Goal: Task Accomplishment & Management: Manage account settings

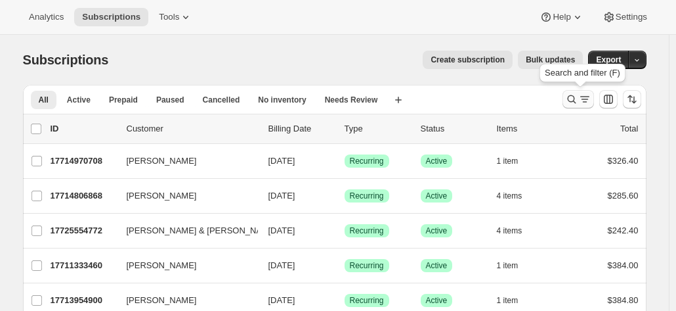
click at [585, 99] on icon "Search and filter results" at bounding box center [585, 99] width 13 height 13
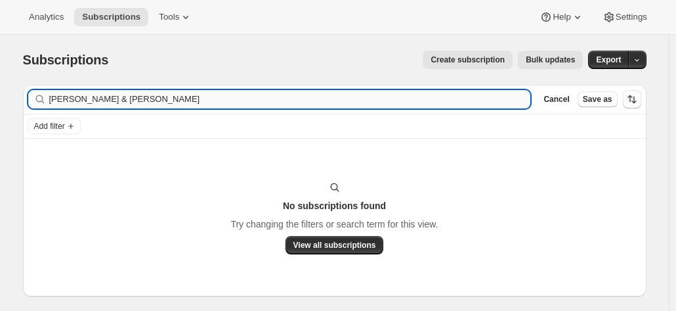
click at [142, 99] on input "Bob & Jenny Goodwin" at bounding box center [290, 99] width 482 height 18
drag, startPoint x: 100, startPoint y: 99, endPoint x: 22, endPoint y: 99, distance: 78.2
click at [22, 99] on div "Filter subscribers Bob & Jenny Goodwin Clear Cancel Save as Add filter No subsc…" at bounding box center [329, 204] width 634 height 261
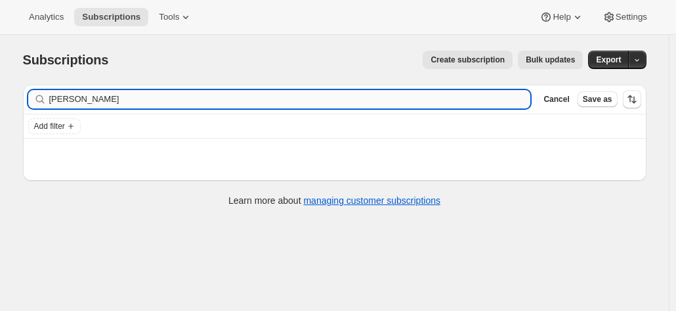
click at [56, 98] on input "Goodwin" at bounding box center [290, 99] width 482 height 18
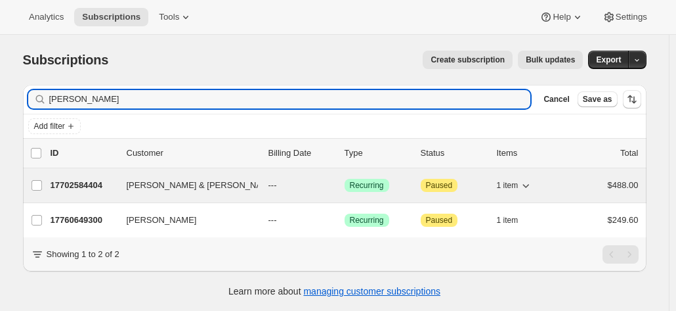
type input "Goodwin"
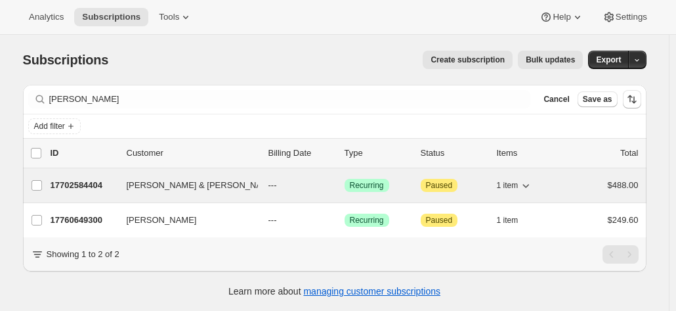
click at [87, 184] on p "17702584404" at bounding box center [84, 185] width 66 height 13
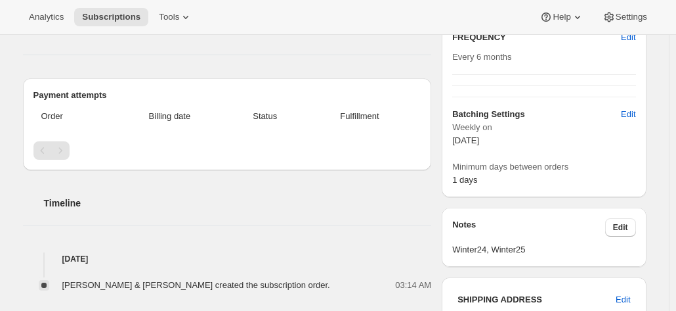
scroll to position [197, 0]
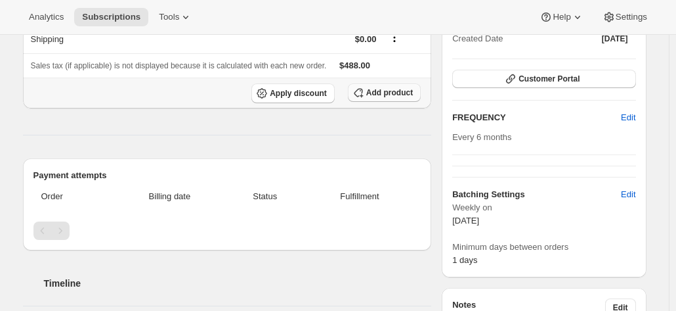
click at [380, 85] on button "Add product" at bounding box center [384, 92] width 73 height 18
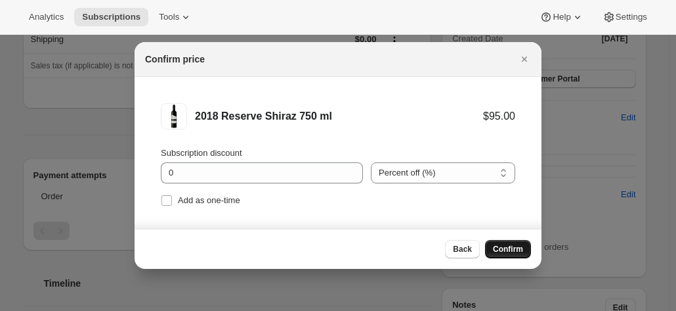
click at [507, 255] on button "Confirm" at bounding box center [508, 249] width 46 height 18
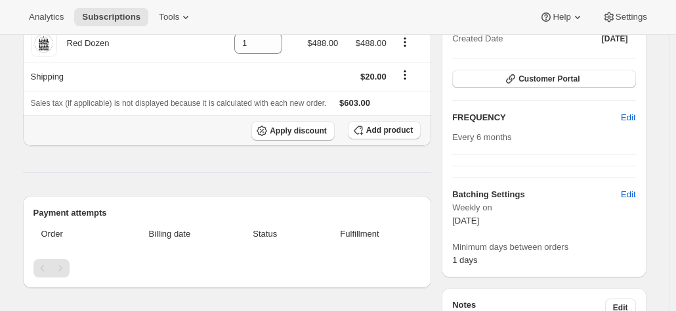
scroll to position [0, 0]
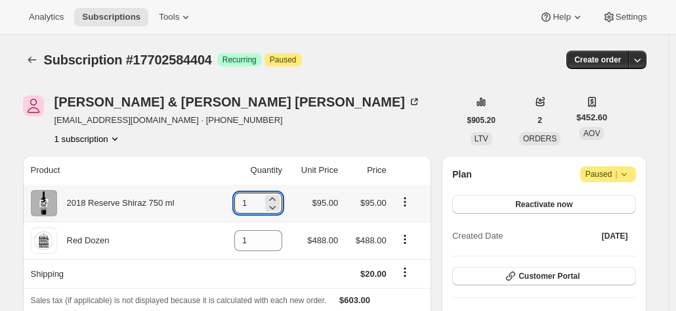
drag, startPoint x: 250, startPoint y: 203, endPoint x: 222, endPoint y: 203, distance: 27.6
click at [222, 203] on td "1" at bounding box center [252, 203] width 70 height 37
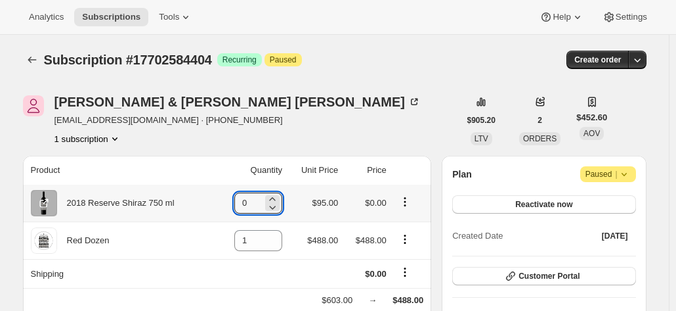
drag, startPoint x: 255, startPoint y: 206, endPoint x: 220, endPoint y: 200, distance: 36.0
click at [220, 200] on td "0" at bounding box center [252, 203] width 70 height 37
type input "1"
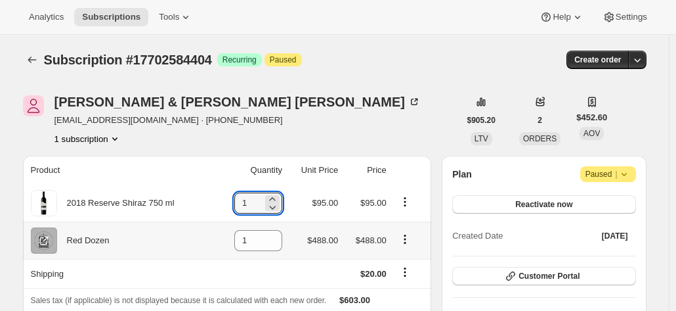
click at [402, 241] on icon "Product actions" at bounding box center [405, 238] width 13 height 13
click at [405, 238] on icon "Product actions" at bounding box center [405, 238] width 13 height 13
click at [410, 241] on icon "Product actions" at bounding box center [405, 238] width 13 height 13
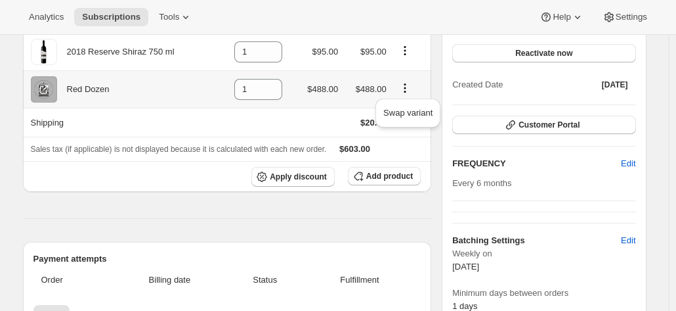
scroll to position [131, 0]
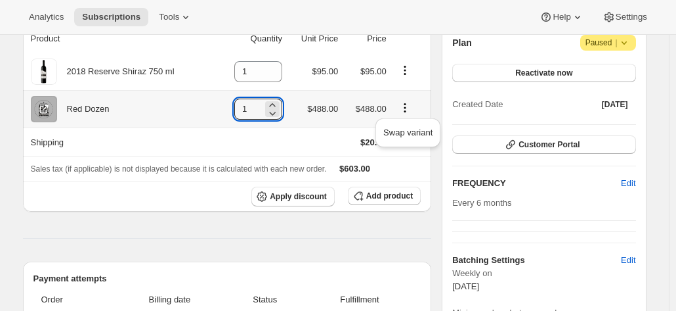
drag, startPoint x: 258, startPoint y: 112, endPoint x: 224, endPoint y: 108, distance: 34.4
click at [224, 108] on td "1" at bounding box center [252, 108] width 70 height 37
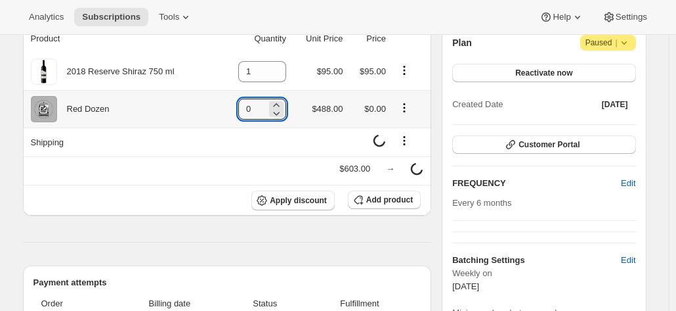
type input "0"
click at [401, 107] on icon "Product actions" at bounding box center [404, 107] width 13 height 13
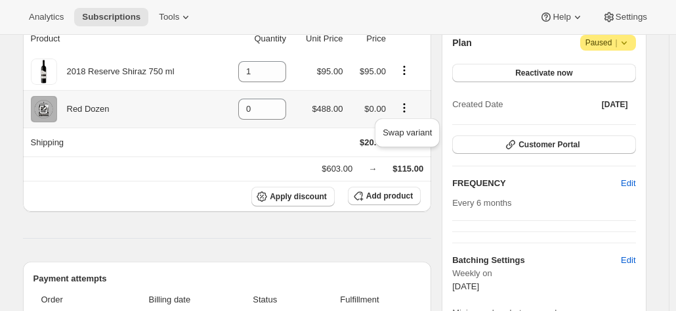
click at [407, 108] on icon "Product actions" at bounding box center [404, 107] width 13 height 13
click at [405, 108] on icon "Product actions" at bounding box center [404, 107] width 2 height 2
click at [412, 131] on span "Swap variant" at bounding box center [408, 132] width 49 height 10
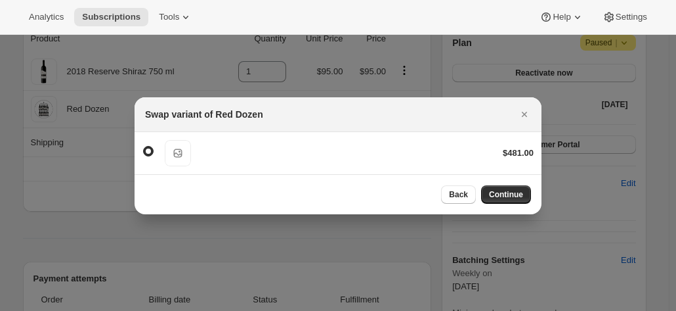
drag, startPoint x: 529, startPoint y: 110, endPoint x: 474, endPoint y: 123, distance: 56.7
click at [529, 110] on icon "Close" at bounding box center [524, 114] width 13 height 13
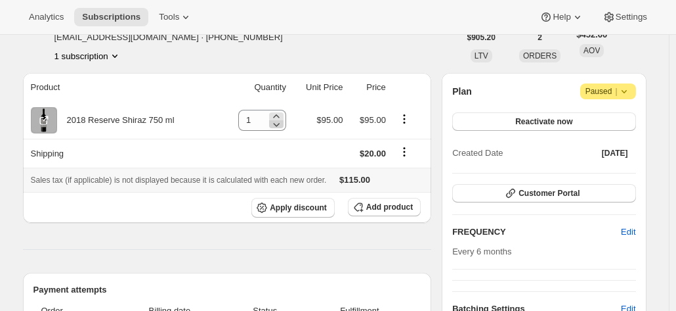
scroll to position [66, 0]
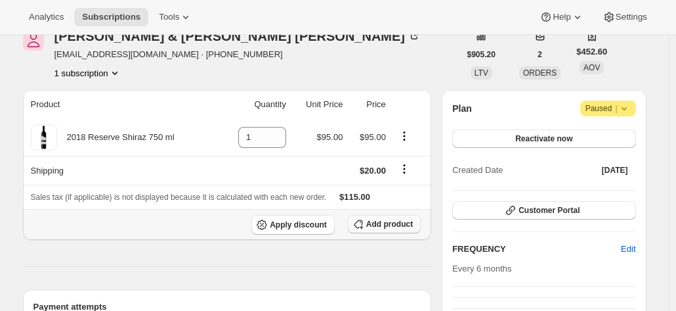
click at [382, 219] on span "Add product" at bounding box center [389, 224] width 47 height 11
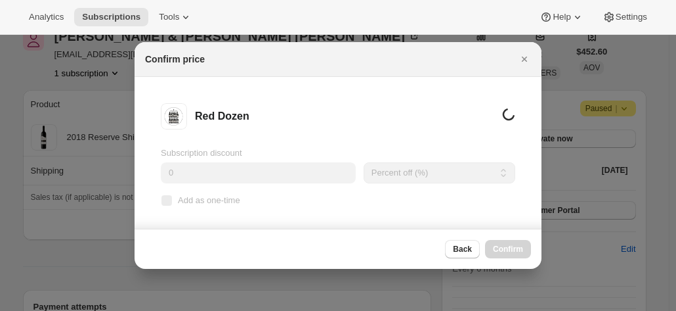
scroll to position [0, 0]
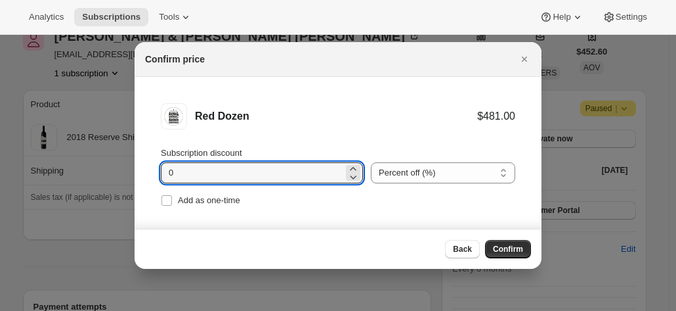
drag, startPoint x: 185, startPoint y: 175, endPoint x: 136, endPoint y: 163, distance: 50.0
click at [136, 163] on li "Red Dozen $481.00 Subscription discount 0 Percent off (%) Amount off ($) Percen…" at bounding box center [338, 156] width 407 height 159
type input "20"
click at [510, 242] on button "Confirm" at bounding box center [508, 249] width 46 height 18
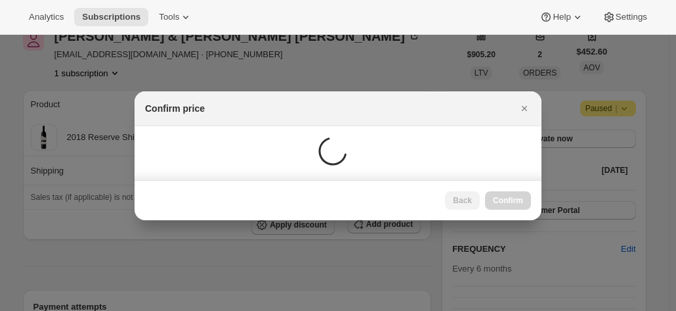
scroll to position [66, 0]
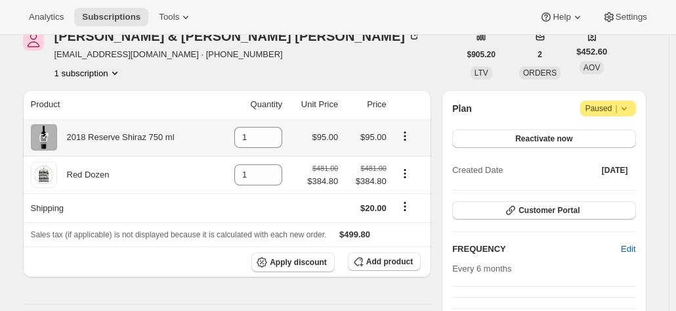
click at [407, 135] on icon "Product actions" at bounding box center [405, 135] width 13 height 13
drag, startPoint x: 255, startPoint y: 137, endPoint x: 238, endPoint y: 137, distance: 17.1
click at [238, 137] on input "1" at bounding box center [248, 137] width 28 height 21
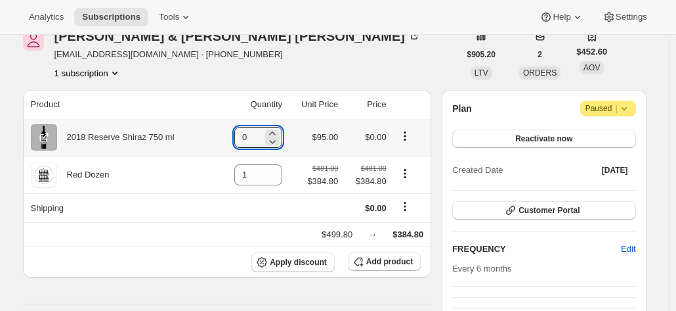
type input "0"
click at [410, 133] on icon "Product actions" at bounding box center [405, 135] width 13 height 13
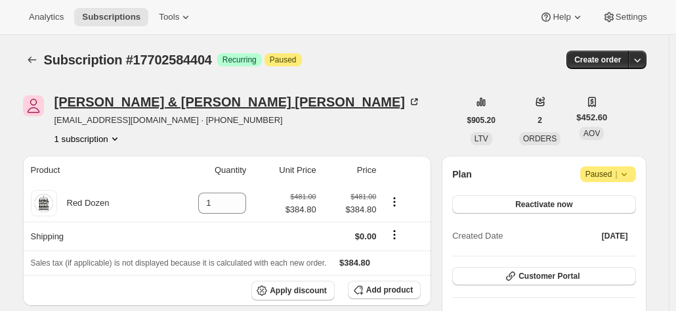
click at [414, 99] on icon at bounding box center [416, 101] width 4 height 4
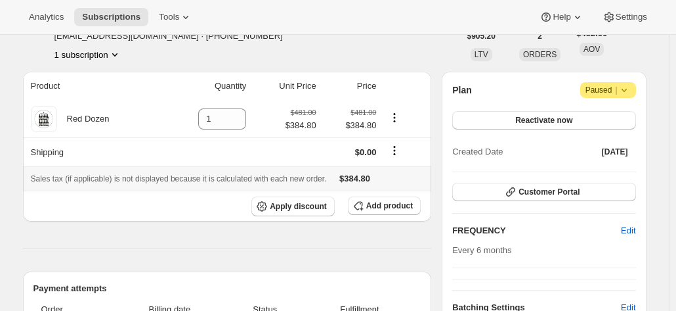
scroll to position [131, 0]
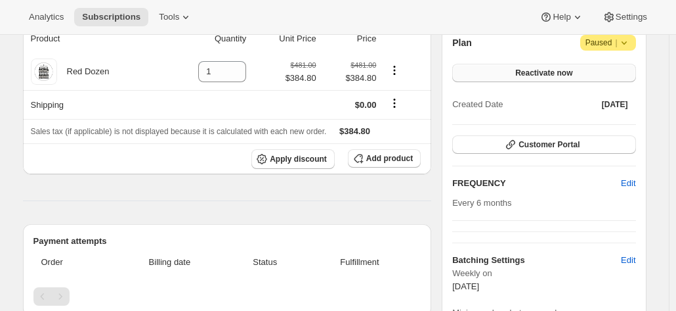
click at [507, 70] on button "Reactivate now" at bounding box center [543, 73] width 183 height 18
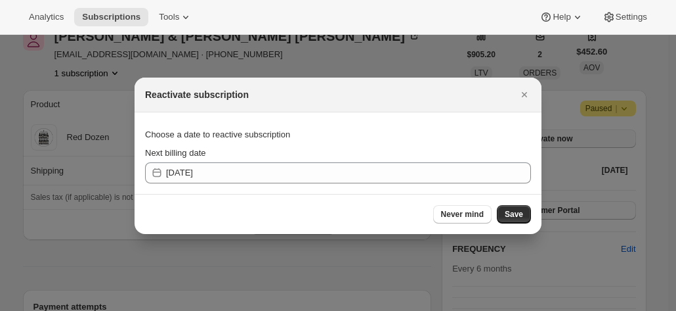
scroll to position [0, 0]
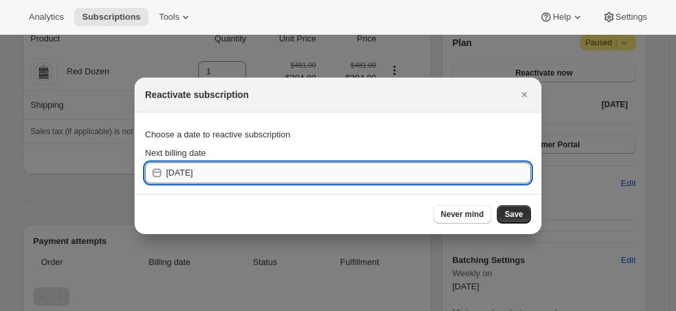
click at [213, 175] on input "2025-10-09" at bounding box center [348, 172] width 365 height 21
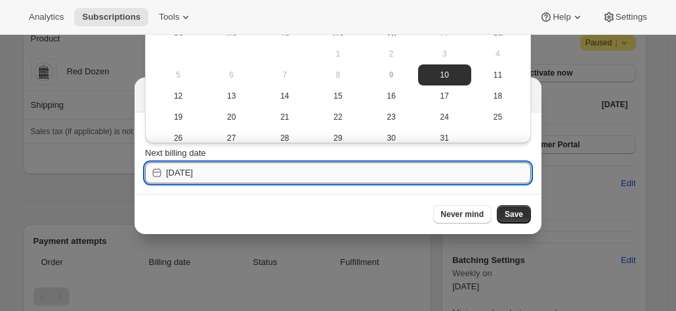
click at [214, 171] on input "2025-10-09" at bounding box center [348, 172] width 365 height 21
drag, startPoint x: 189, startPoint y: 173, endPoint x: 211, endPoint y: 173, distance: 22.3
click at [211, 173] on input "2025-10-09" at bounding box center [348, 172] width 365 height 21
click at [198, 174] on input "2025-10-09" at bounding box center [348, 172] width 365 height 21
click at [208, 173] on input "2025-10-09" at bounding box center [348, 172] width 365 height 21
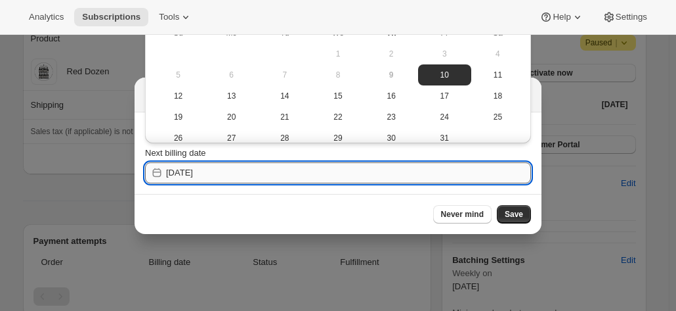
type input "2025-10-09"
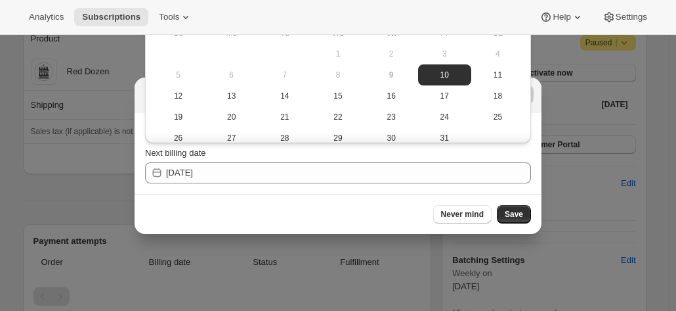
click at [107, 221] on div at bounding box center [338, 155] width 676 height 311
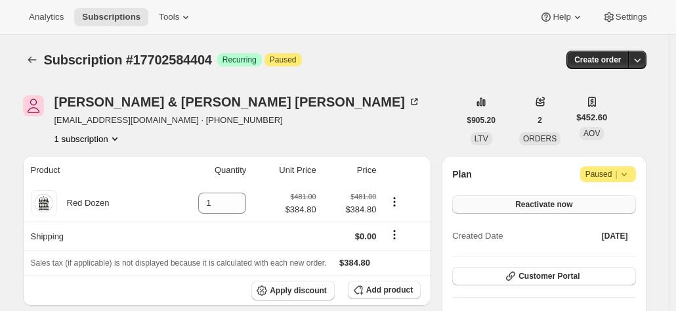
click at [526, 204] on span "Reactivate now" at bounding box center [544, 204] width 57 height 11
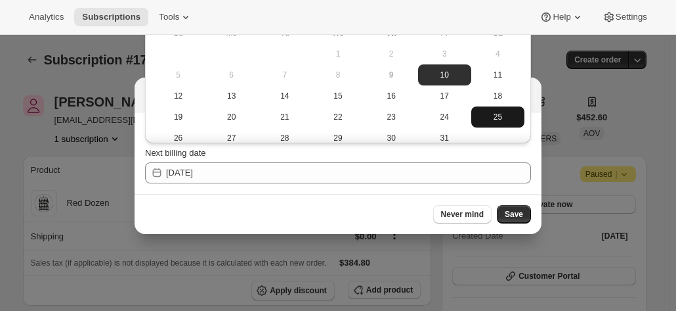
click at [500, 118] on span "25" at bounding box center [498, 117] width 43 height 11
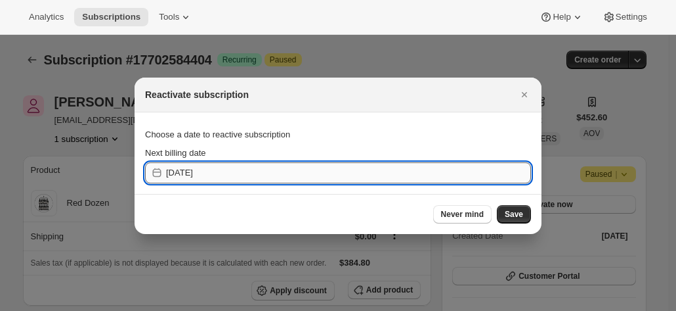
click at [395, 182] on input "2025-10-24" at bounding box center [348, 172] width 365 height 21
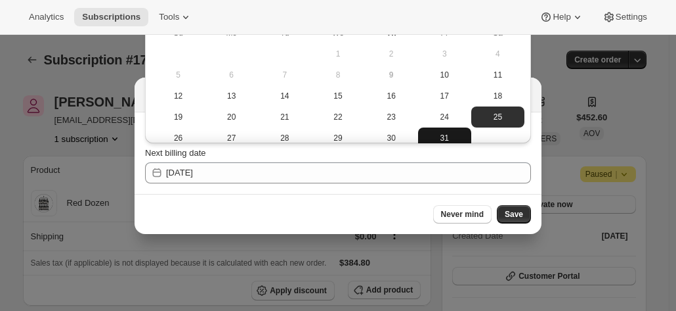
click at [451, 138] on span "31" at bounding box center [445, 138] width 43 height 11
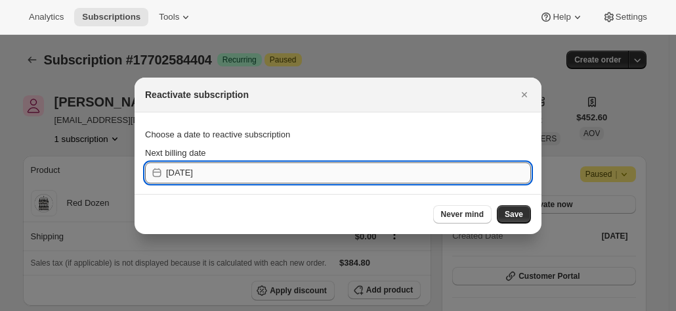
click at [430, 169] on input "2025-10-30" at bounding box center [348, 172] width 365 height 21
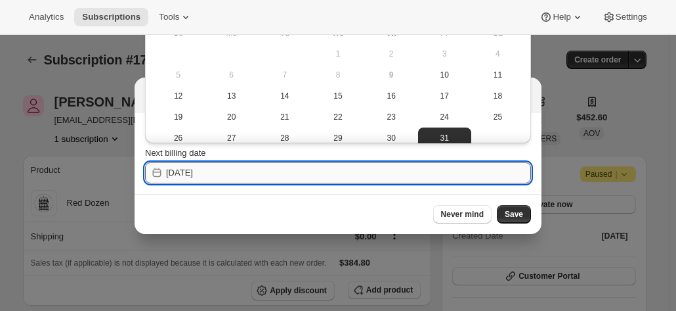
click at [218, 171] on input "2025-10-30" at bounding box center [348, 172] width 365 height 21
click at [198, 174] on input "2025-10-30" at bounding box center [348, 172] width 365 height 21
drag, startPoint x: 211, startPoint y: 174, endPoint x: 121, endPoint y: 165, distance: 90.4
type input "2025-10-30"
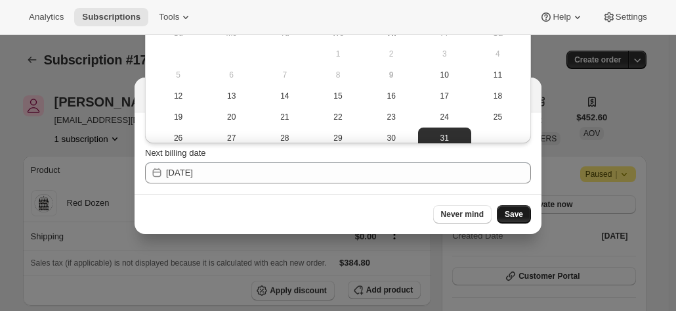
click at [513, 214] on span "Save" at bounding box center [514, 214] width 18 height 11
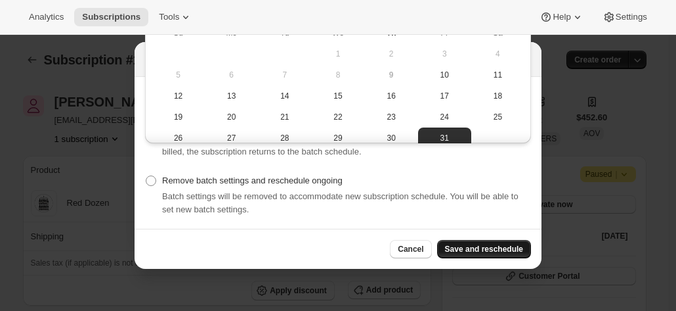
click at [475, 249] on button "Save and reschedule" at bounding box center [484, 249] width 94 height 18
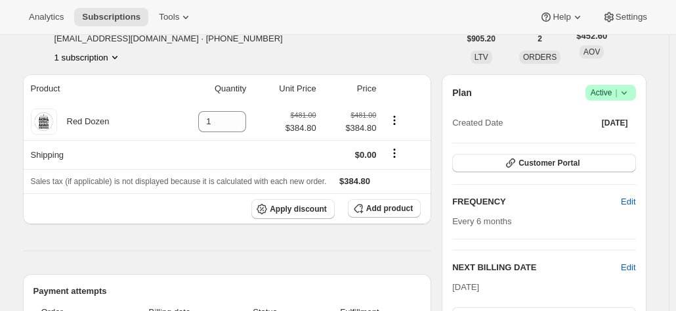
scroll to position [197, 0]
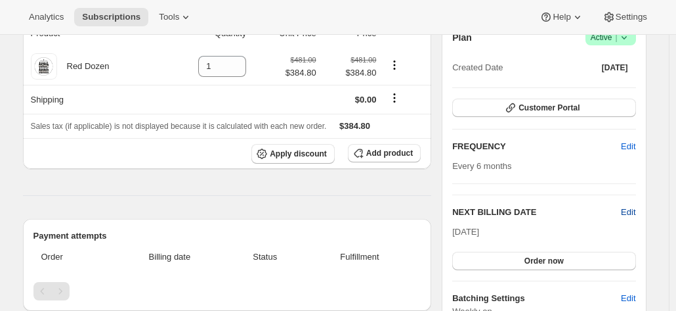
click at [634, 206] on span "Edit" at bounding box center [628, 212] width 14 height 13
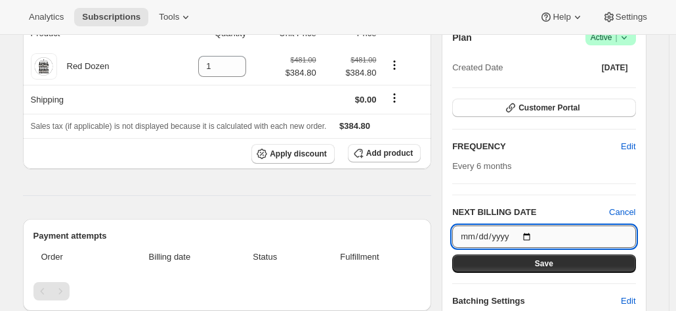
click at [531, 233] on input "2025-10-31" at bounding box center [543, 236] width 183 height 22
type input "2026-01-27"
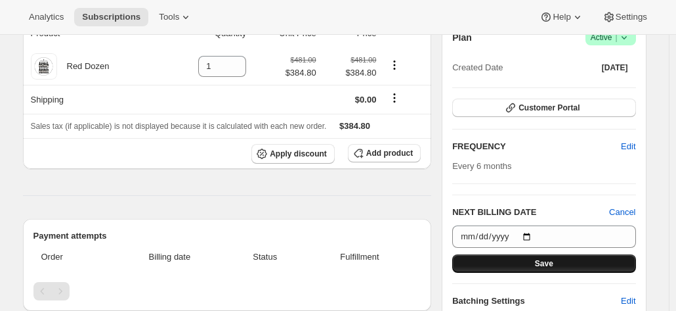
drag, startPoint x: 535, startPoint y: 262, endPoint x: 535, endPoint y: 252, distance: 9.9
click at [535, 254] on button "Save" at bounding box center [543, 263] width 183 height 18
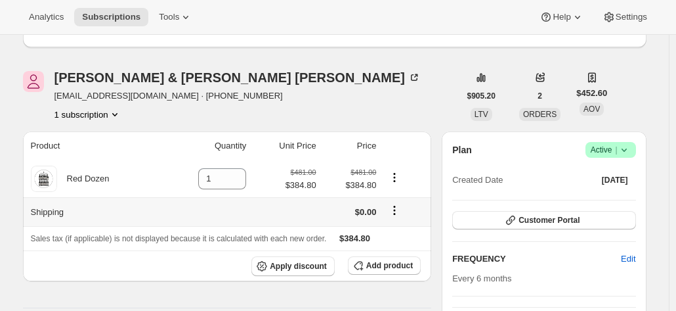
scroll to position [66, 0]
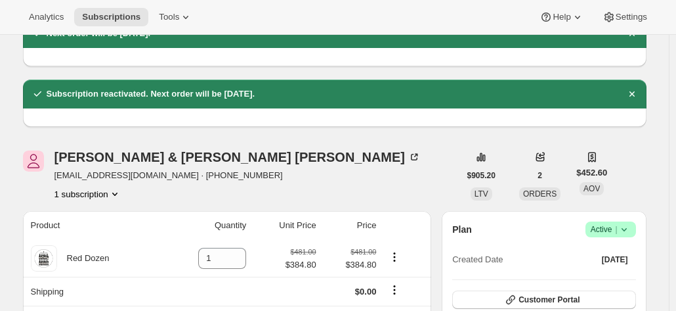
drag, startPoint x: 672, startPoint y: 169, endPoint x: 659, endPoint y: 177, distance: 15.9
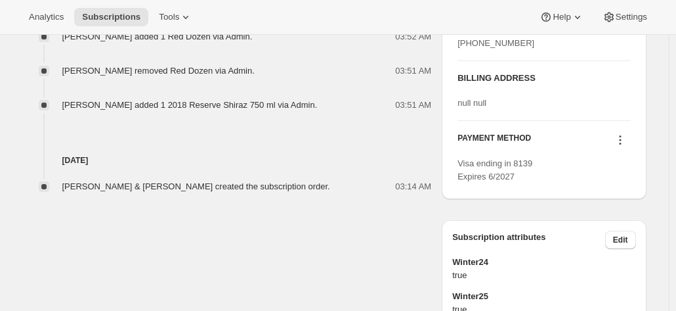
scroll to position [788, 0]
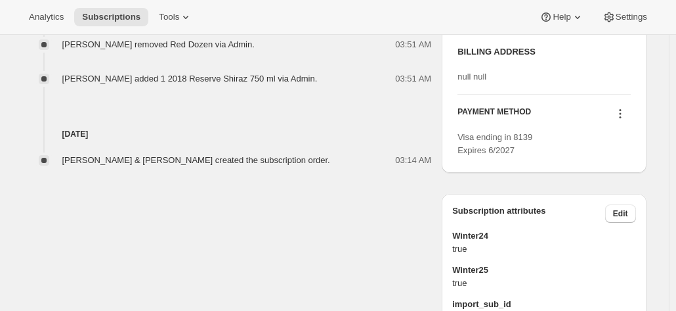
click at [627, 120] on icon at bounding box center [620, 113] width 13 height 13
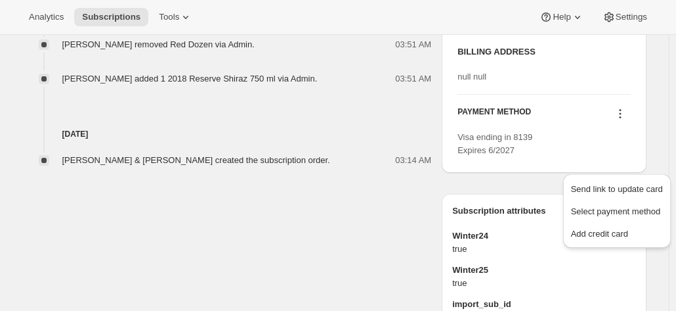
drag, startPoint x: 625, startPoint y: 165, endPoint x: 607, endPoint y: 166, distance: 17.8
click at [625, 120] on icon at bounding box center [620, 113] width 13 height 13
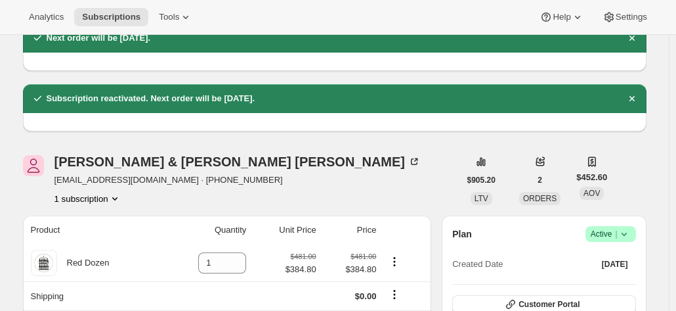
scroll to position [0, 0]
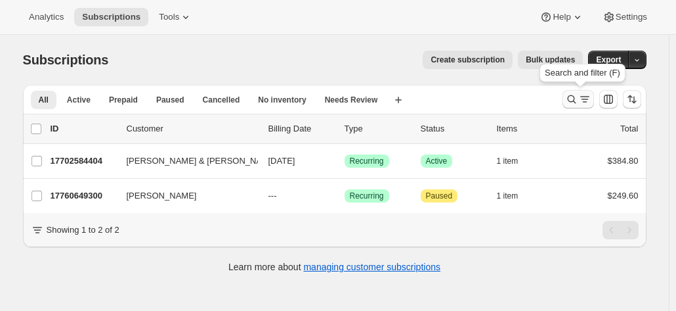
click at [568, 98] on icon "Search and filter results" at bounding box center [571, 99] width 13 height 13
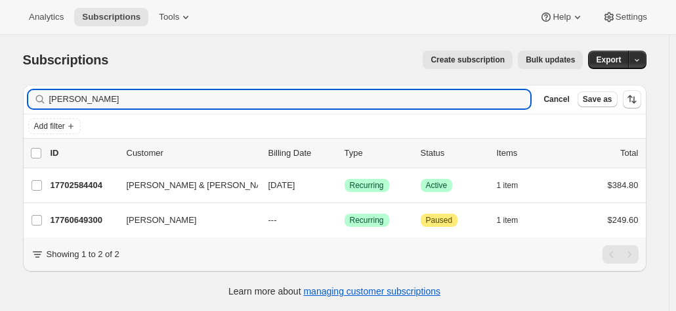
drag, startPoint x: 38, startPoint y: 99, endPoint x: 3, endPoint y: 96, distance: 35.6
click at [3, 96] on div "Subscriptions. This page is ready Subscriptions Create subscription Bulk update…" at bounding box center [334, 190] width 669 height 311
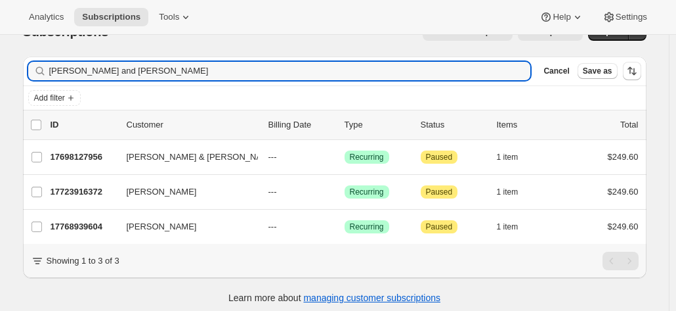
scroll to position [43, 0]
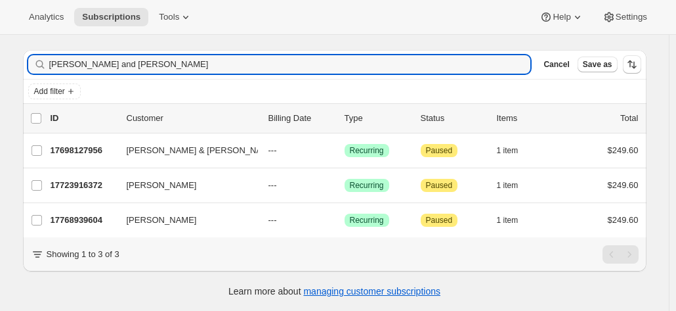
drag, startPoint x: 109, startPoint y: 57, endPoint x: -21, endPoint y: 58, distance: 130.0
click at [0, 58] on html "Analytics Subscriptions Tools Help Settings Skip to content Subscriptions. This…" at bounding box center [338, 120] width 676 height 311
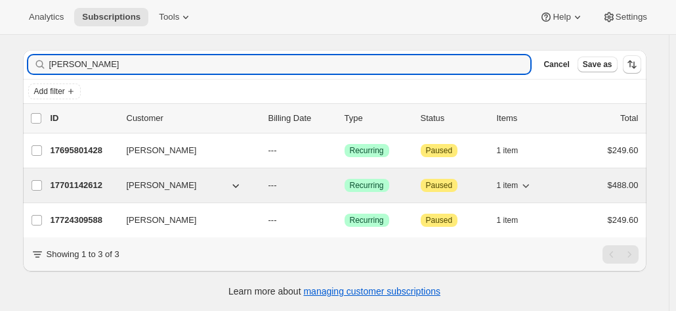
type input "Reynolds"
click at [75, 179] on p "17701142612" at bounding box center [84, 185] width 66 height 13
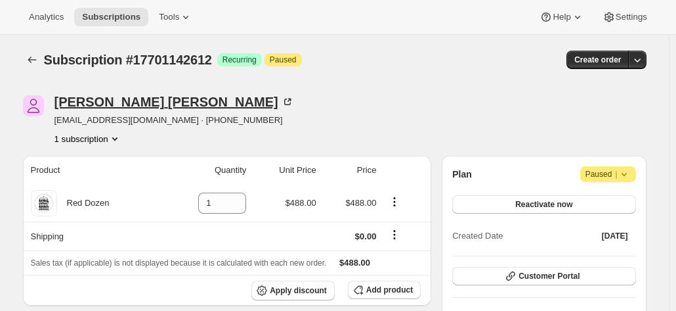
click at [281, 102] on icon at bounding box center [287, 101] width 13 height 13
click at [622, 174] on icon at bounding box center [624, 173] width 13 height 13
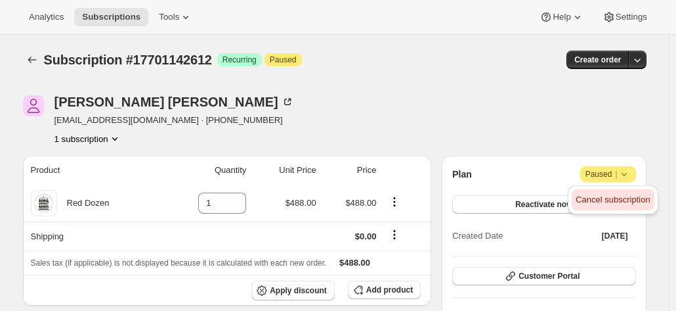
click at [598, 196] on span "Cancel subscription" at bounding box center [613, 199] width 74 height 10
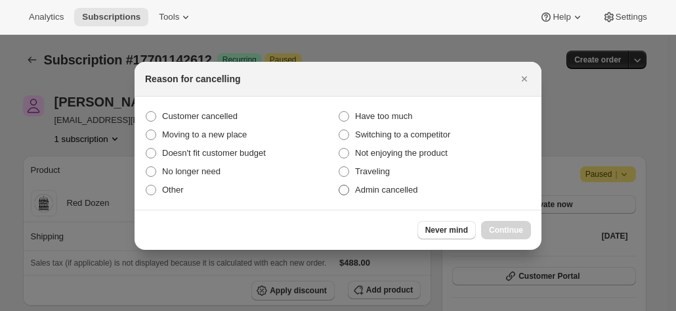
click at [361, 188] on span "Admin cancelled" at bounding box center [386, 190] width 62 height 10
click at [340, 185] on input "Admin cancelled" at bounding box center [339, 185] width 1 height 1
radio input "true"
click at [495, 225] on span "Continue" at bounding box center [506, 230] width 34 height 11
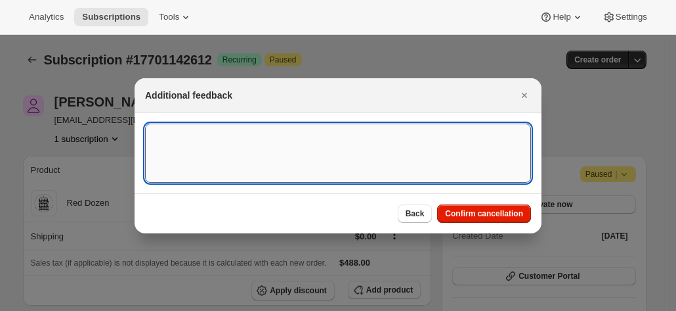
click at [238, 152] on textarea ":r10j:" at bounding box center [338, 152] width 386 height 59
paste textarea "Hi Team, The below message was emailed to you back on 29/03/25. Our membership …"
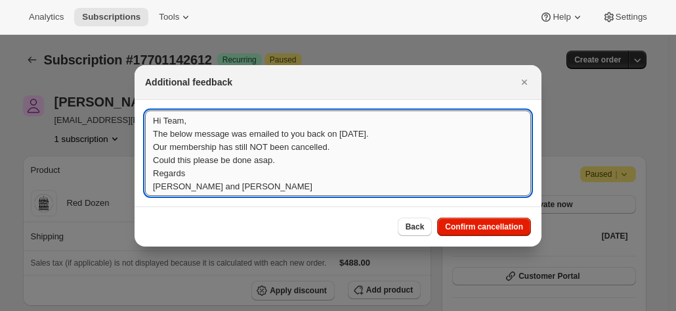
scroll to position [1, 0]
click at [151, 121] on textarea "Hi Team, The below message was emailed to you back on 29/03/25. Our membership …" at bounding box center [338, 152] width 386 height 85
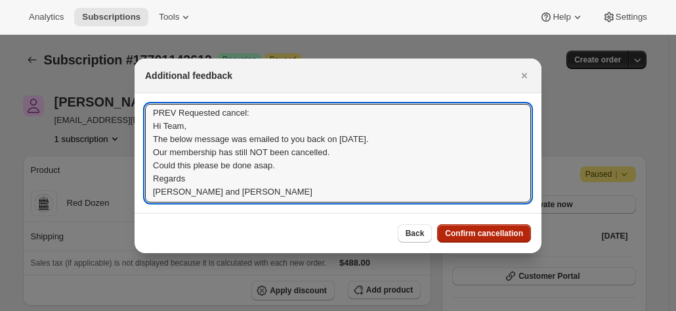
type textarea "PREV Requested cancel: Hi Team, The below message was emailed to you back on 29…"
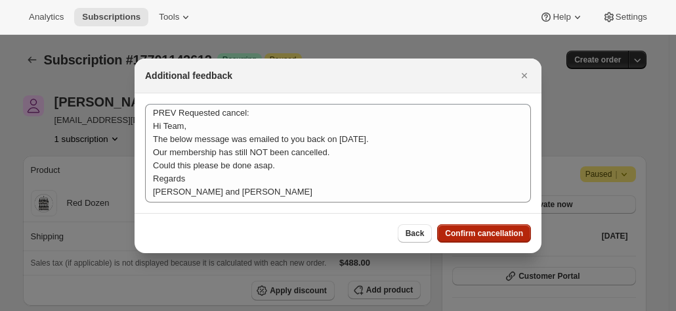
click at [485, 232] on span "Confirm cancellation" at bounding box center [484, 233] width 78 height 11
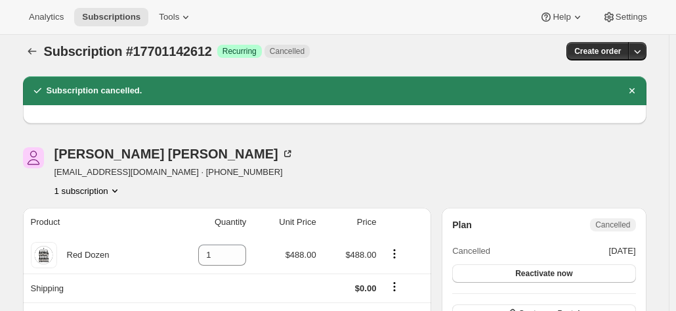
scroll to position [0, 0]
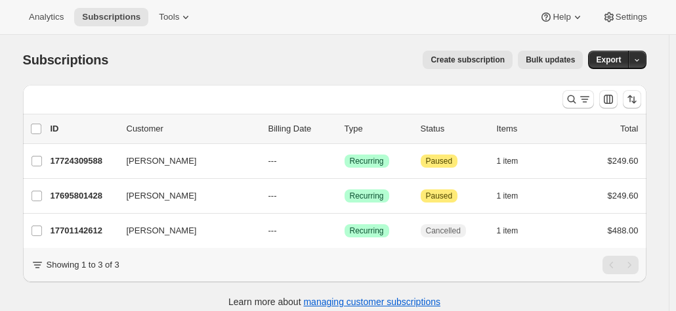
click at [666, 175] on div "Subscriptions. This page is ready Subscriptions Create subscription Bulk update…" at bounding box center [334, 190] width 669 height 311
click at [575, 97] on icon "Search and filter results" at bounding box center [571, 99] width 13 height 13
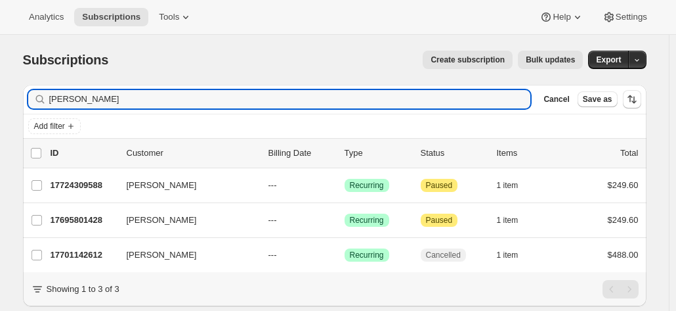
drag, startPoint x: 137, startPoint y: 101, endPoint x: 21, endPoint y: 98, distance: 116.3
click at [24, 99] on div "Filter subscribers Reynolds Clear Cancel Save as Add filter 0 selected Update n…" at bounding box center [329, 209] width 634 height 271
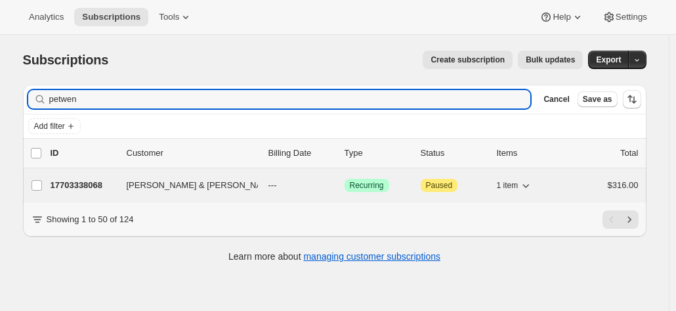
type input "petwen"
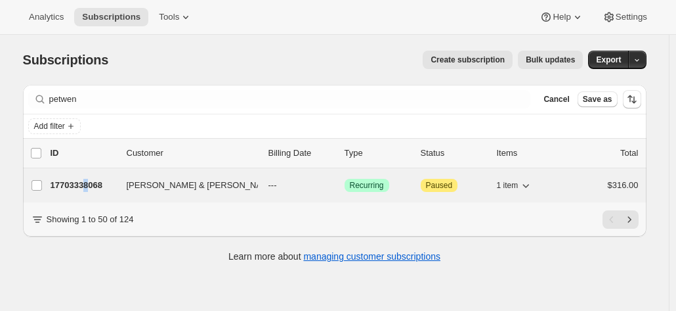
click at [89, 177] on div "17703338068 Wendy & Peter Davey --- Success Recurring Attention Paused 1 item $…" at bounding box center [345, 185] width 588 height 18
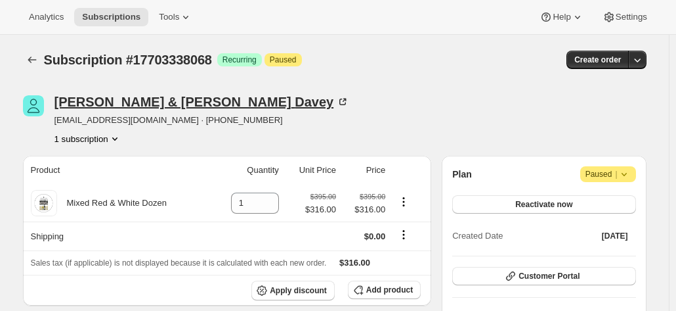
click at [336, 99] on icon at bounding box center [342, 101] width 13 height 13
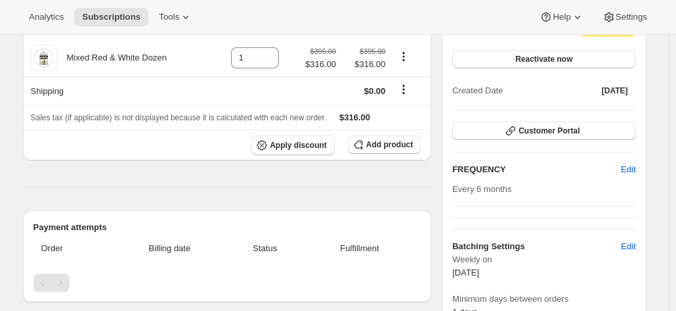
scroll to position [66, 0]
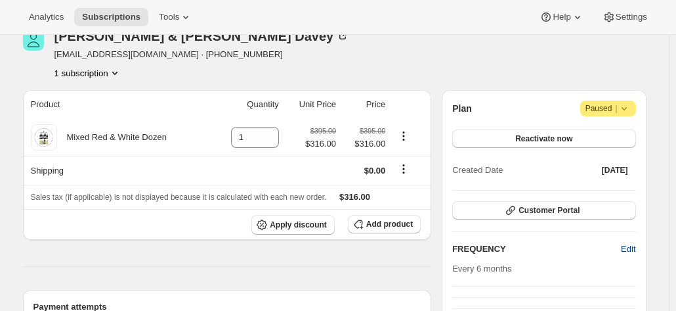
drag, startPoint x: 661, startPoint y: 227, endPoint x: 639, endPoint y: 238, distance: 24.7
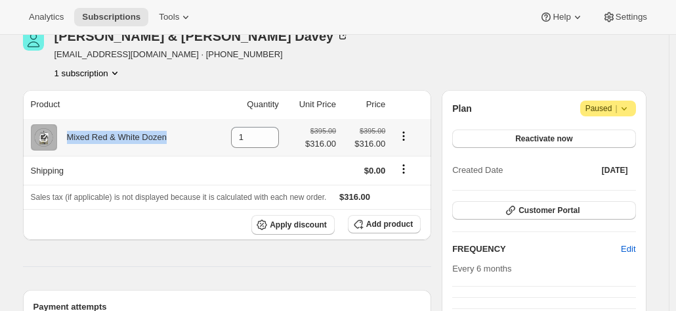
drag, startPoint x: 170, startPoint y: 142, endPoint x: 68, endPoint y: 132, distance: 102.3
click at [68, 132] on div "Mixed Red & White Dozen" at bounding box center [119, 137] width 177 height 26
copy div "Mixed Red & White Dozen"
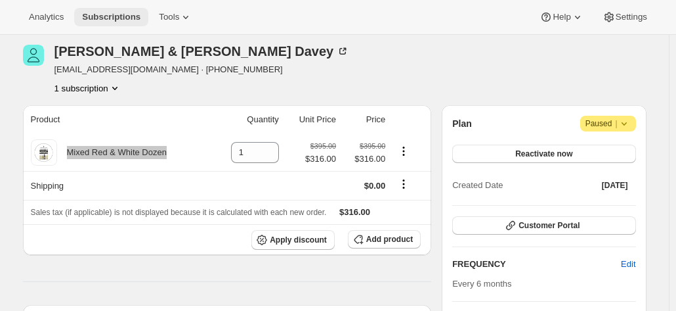
scroll to position [0, 0]
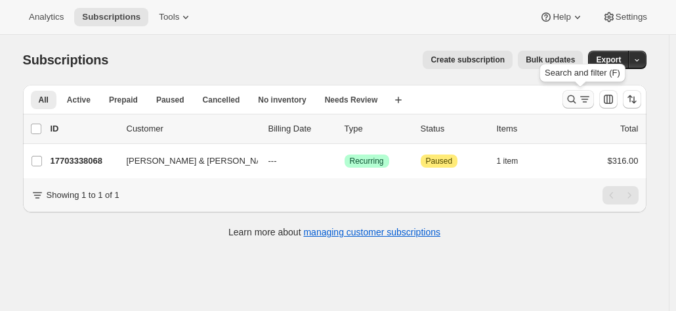
click at [571, 98] on icon "Search and filter results" at bounding box center [571, 99] width 9 height 9
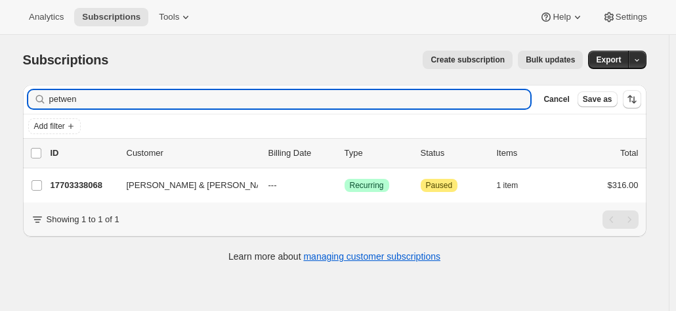
drag, startPoint x: 91, startPoint y: 95, endPoint x: 38, endPoint y: 97, distance: 52.6
click at [38, 97] on div "petwen Clear" at bounding box center [279, 99] width 503 height 18
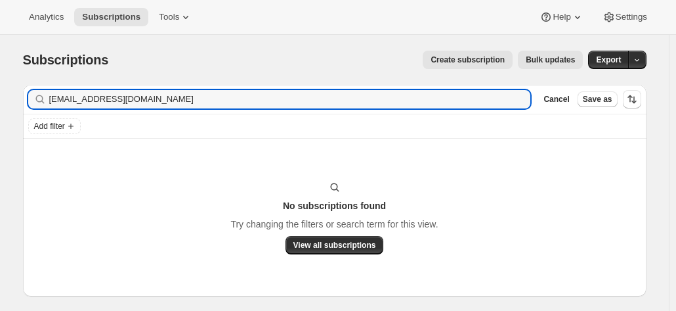
drag, startPoint x: 157, startPoint y: 97, endPoint x: 62, endPoint y: 73, distance: 98.1
click at [55, 81] on div "Subscriptions. This page is ready Subscriptions Create subscription Bulk update…" at bounding box center [334, 185] width 655 height 301
type input "p"
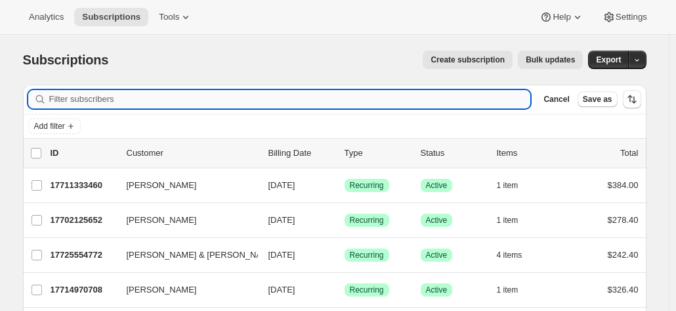
click at [108, 102] on input "Filter subscribers" at bounding box center [290, 99] width 482 height 18
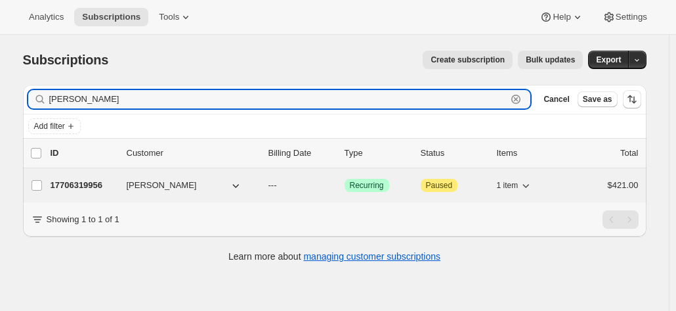
type input "bartel"
click at [83, 185] on p "17706319956" at bounding box center [84, 185] width 66 height 13
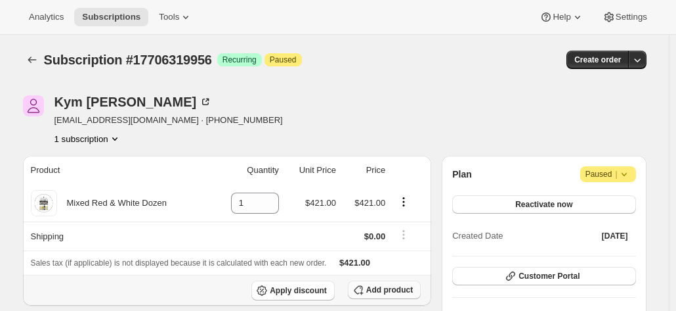
click at [393, 286] on span "Add product" at bounding box center [389, 289] width 47 height 11
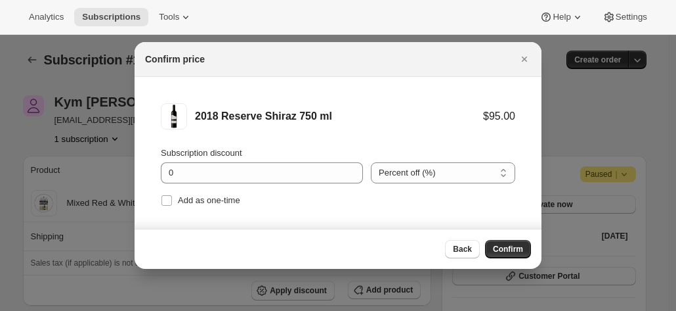
drag, startPoint x: 512, startPoint y: 248, endPoint x: 483, endPoint y: 244, distance: 29.2
click at [512, 248] on span "Confirm" at bounding box center [508, 249] width 30 height 11
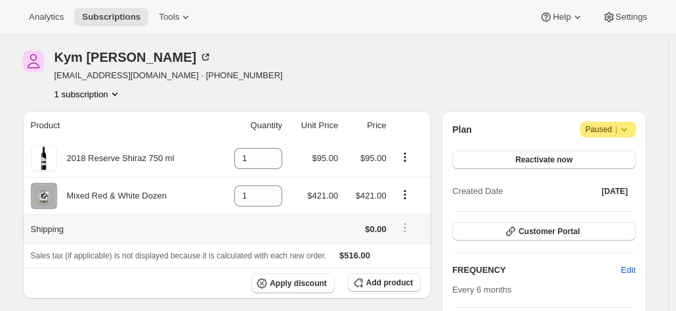
scroll to position [66, 0]
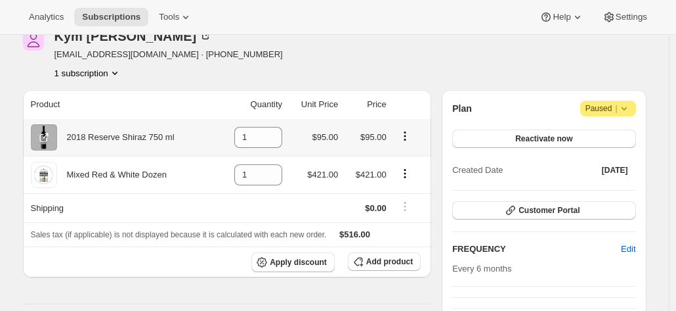
click at [405, 135] on icon "Product actions" at bounding box center [405, 135] width 13 height 13
click at [407, 171] on icon "Product actions" at bounding box center [405, 173] width 13 height 13
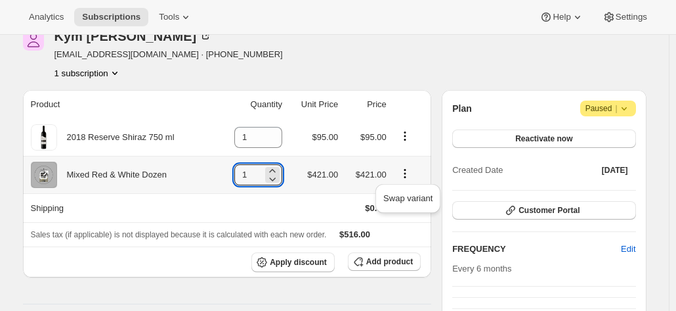
drag, startPoint x: 260, startPoint y: 173, endPoint x: 223, endPoint y: 173, distance: 36.8
click at [223, 173] on td "1" at bounding box center [252, 174] width 70 height 37
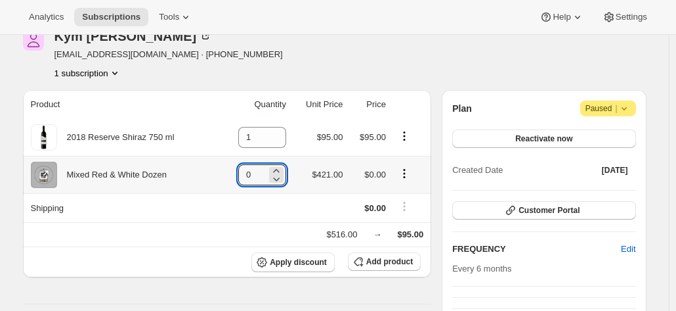
type input "0"
click at [405, 170] on icon "Product actions" at bounding box center [404, 173] width 13 height 13
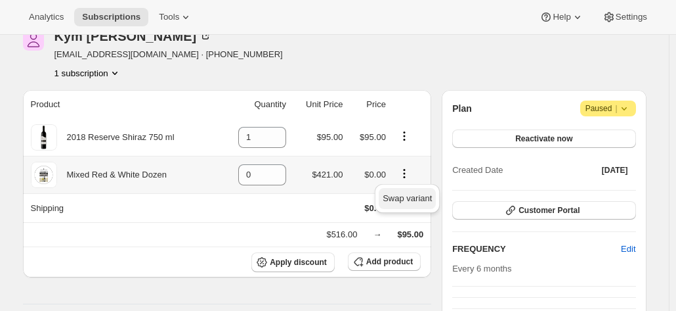
click at [402, 199] on span "Swap variant" at bounding box center [407, 198] width 49 height 10
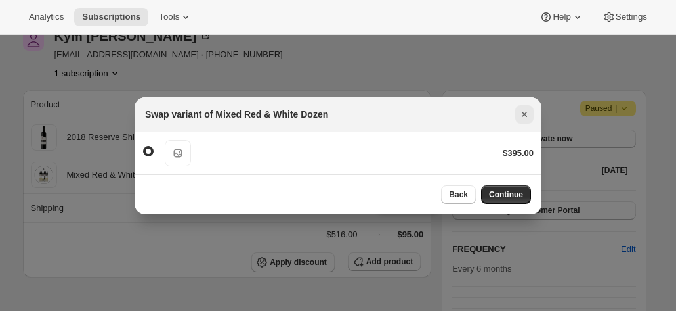
click at [521, 112] on icon "Close" at bounding box center [524, 114] width 13 height 13
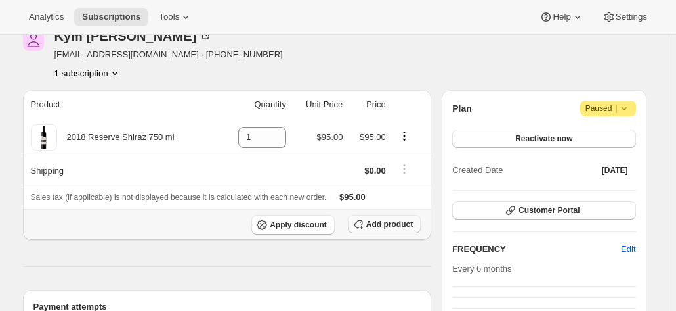
click at [396, 225] on span "Add product" at bounding box center [389, 224] width 47 height 11
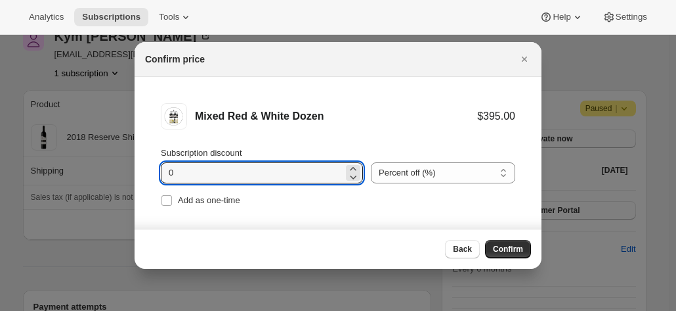
drag, startPoint x: 229, startPoint y: 175, endPoint x: 177, endPoint y: 158, distance: 54.0
click at [144, 165] on li "Mixed Red & White Dozen $395.00 Subscription discount 0 Percent off (%) Amount …" at bounding box center [338, 156] width 407 height 159
type input "20"
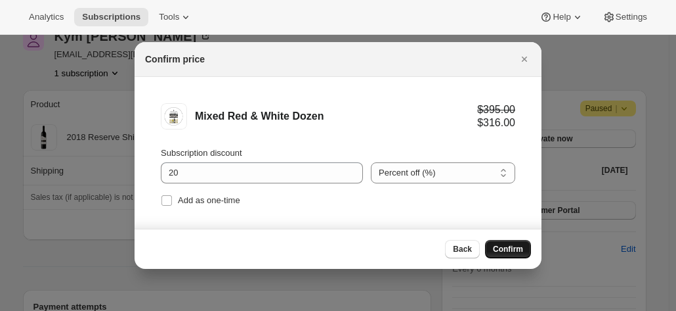
click at [509, 246] on span "Confirm" at bounding box center [508, 249] width 30 height 11
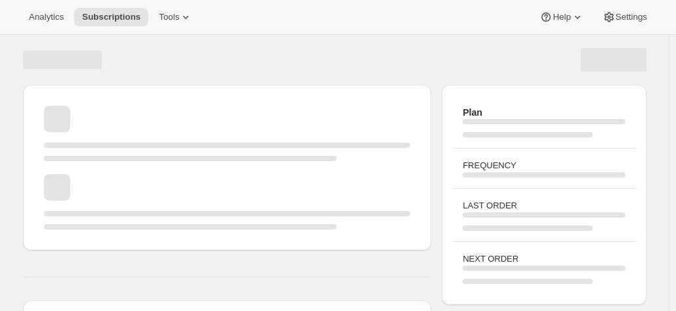
scroll to position [66, 0]
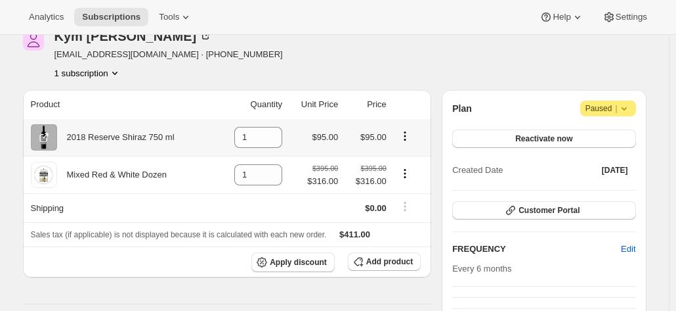
drag, startPoint x: 409, startPoint y: 135, endPoint x: 405, endPoint y: 140, distance: 7.0
click at [407, 133] on icon "Product actions" at bounding box center [405, 135] width 13 height 13
drag, startPoint x: 240, startPoint y: 137, endPoint x: 223, endPoint y: 136, distance: 16.4
click at [233, 137] on td "1" at bounding box center [252, 137] width 70 height 37
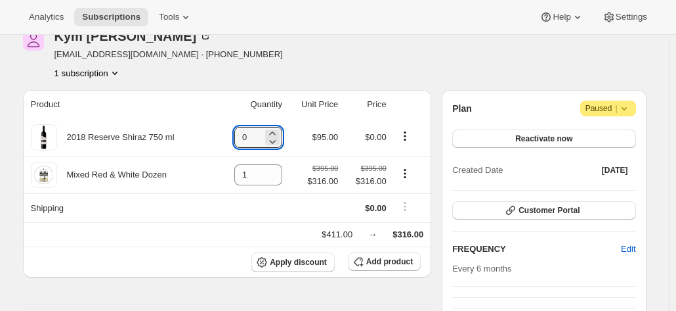
type input "0"
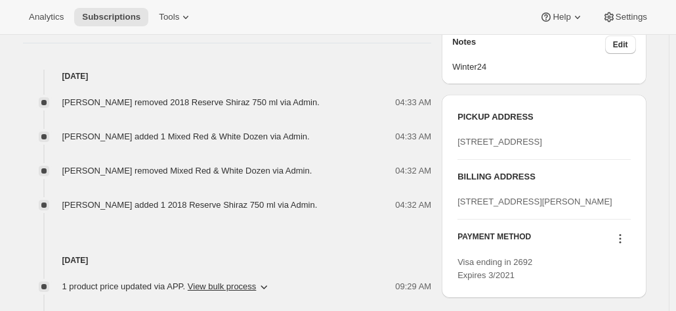
scroll to position [591, 0]
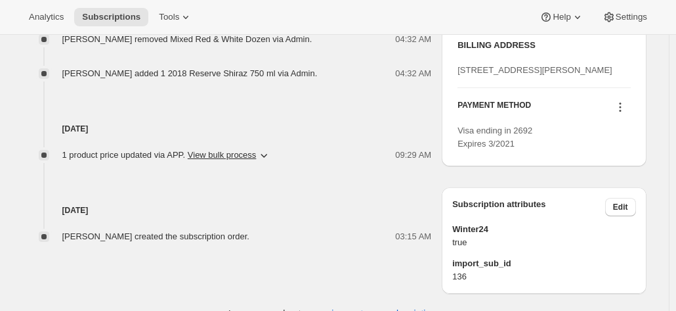
click at [623, 114] on icon at bounding box center [620, 106] width 13 height 13
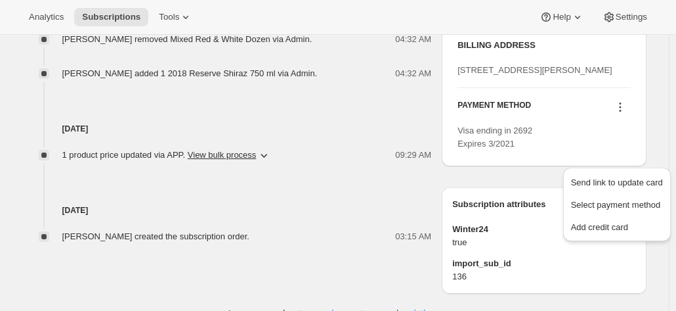
click at [500, 148] on span "Visa ending in 2692 Expires 3/2021" at bounding box center [495, 136] width 75 height 23
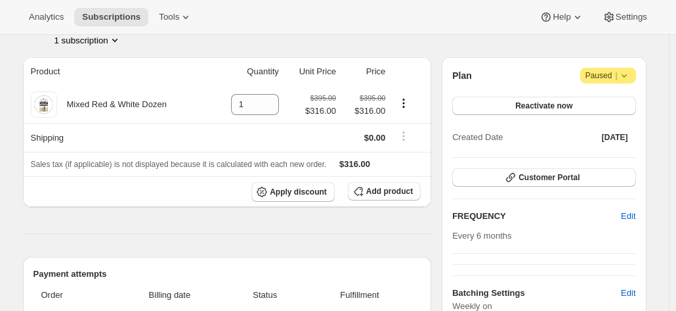
scroll to position [0, 0]
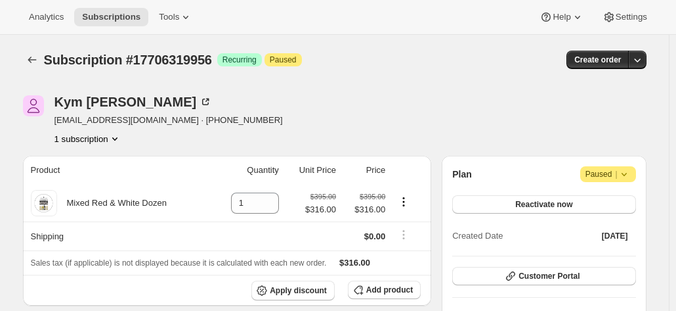
click at [394, 103] on div "Kym Bartel kym@bartelhall.com.au · +61885523544 1 subscription" at bounding box center [241, 120] width 437 height 50
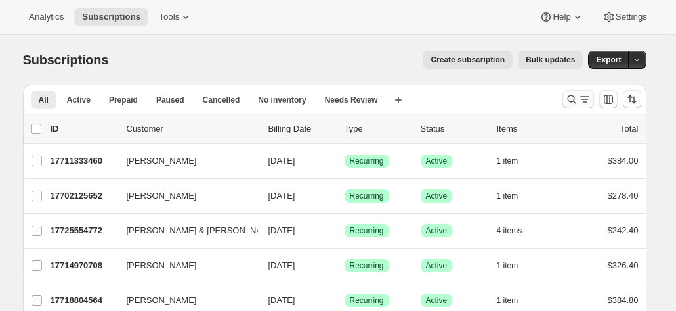
click at [579, 95] on icon "Search and filter results" at bounding box center [571, 99] width 13 height 13
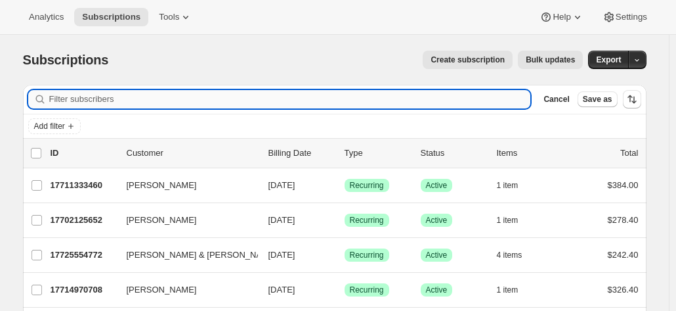
paste input "[PERSON_NAME] & [PERSON_NAME]"
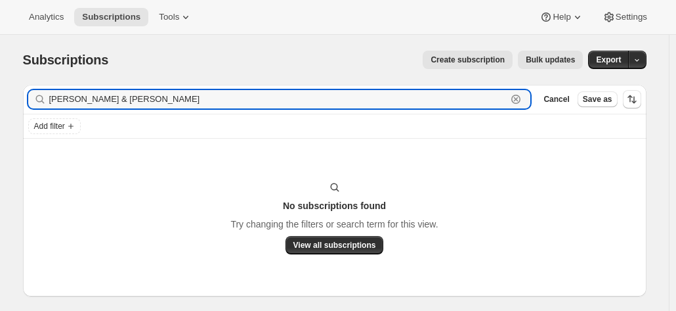
drag, startPoint x: 128, startPoint y: 97, endPoint x: 25, endPoint y: 84, distance: 103.9
click at [27, 85] on div "Filter subscribers Paul & Diane Witt Clear Cancel Save as" at bounding box center [335, 99] width 624 height 29
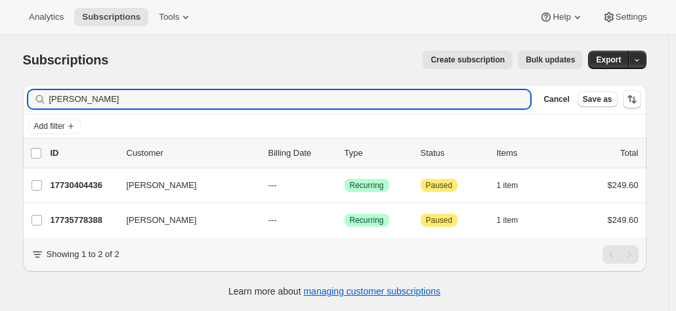
click at [144, 89] on div "Filter subscribers witt Clear Cancel Save as" at bounding box center [335, 99] width 624 height 29
click at [84, 99] on input "witt" at bounding box center [278, 99] width 458 height 18
drag, startPoint x: 76, startPoint y: 97, endPoint x: 45, endPoint y: 95, distance: 31.6
click at [50, 95] on div "witt Clear" at bounding box center [279, 99] width 503 height 18
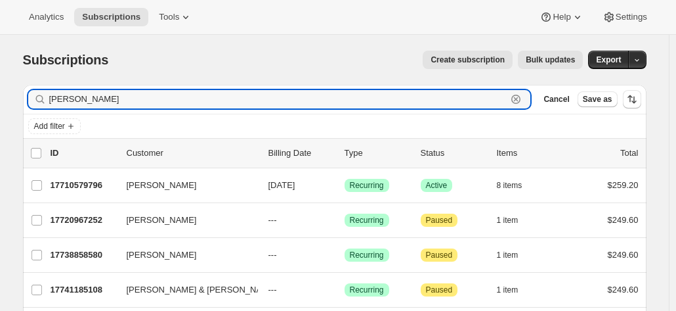
drag, startPoint x: 88, startPoint y: 97, endPoint x: 30, endPoint y: 89, distance: 58.3
click at [26, 91] on div "Filter subscribers dian Clear Cancel Save as" at bounding box center [335, 99] width 624 height 29
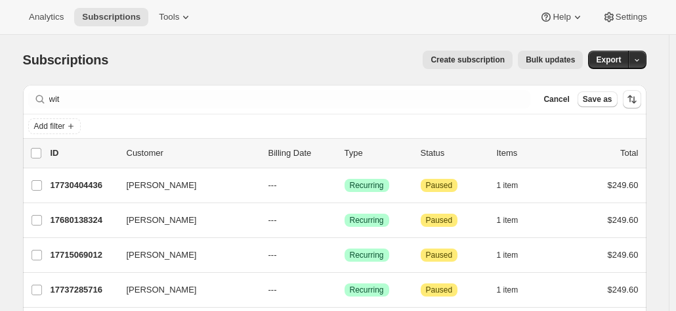
click at [666, 149] on div "Subscriptions. This page is ready Subscriptions Create subscription Bulk update…" at bounding box center [334, 225] width 669 height 380
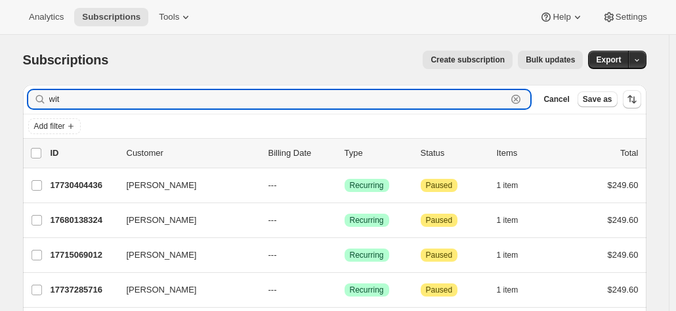
drag, startPoint x: 101, startPoint y: 101, endPoint x: 46, endPoint y: 99, distance: 55.2
click at [46, 99] on div "wit Clear" at bounding box center [279, 99] width 503 height 18
paste input "Bittner"
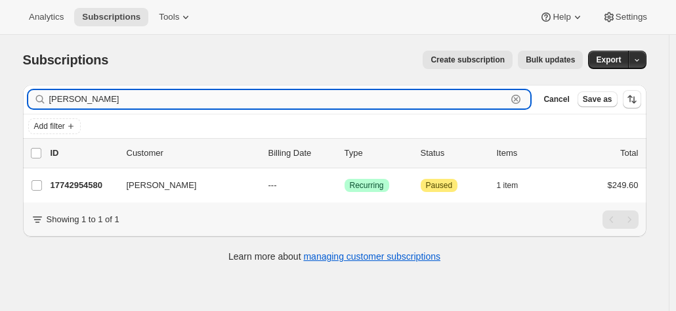
drag, startPoint x: 96, startPoint y: 102, endPoint x: 84, endPoint y: 102, distance: 11.8
click at [92, 102] on input "Bittner" at bounding box center [278, 99] width 458 height 18
drag, startPoint x: 84, startPoint y: 102, endPoint x: 32, endPoint y: 91, distance: 53.1
click at [33, 91] on div "Bittner Clear" at bounding box center [279, 99] width 503 height 18
click at [112, 99] on input "Bittner" at bounding box center [278, 99] width 458 height 18
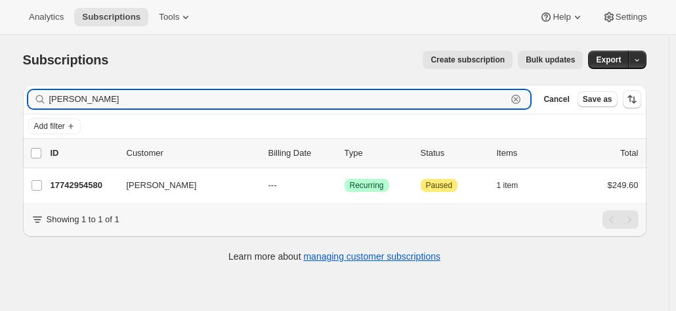
drag, startPoint x: 98, startPoint y: 100, endPoint x: 23, endPoint y: 99, distance: 74.9
click at [23, 99] on div "Filter subscribers Bittner Clear Cancel Save as Add filter 0 selected Update ne…" at bounding box center [329, 175] width 634 height 202
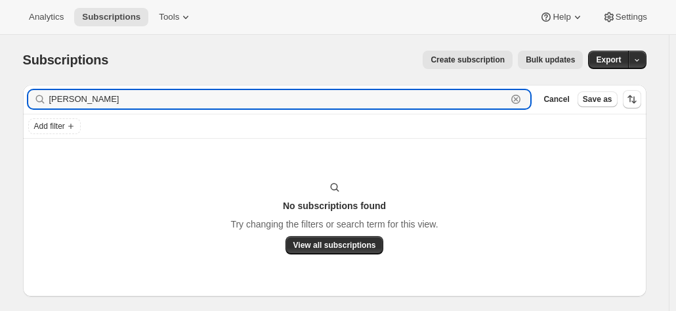
drag, startPoint x: 109, startPoint y: 100, endPoint x: -1, endPoint y: 86, distance: 110.6
click at [0, 86] on html "Analytics Subscriptions Tools Help Settings Skip to content Subscriptions. This…" at bounding box center [338, 155] width 676 height 311
paste input "Bit"
type input "Bittner"
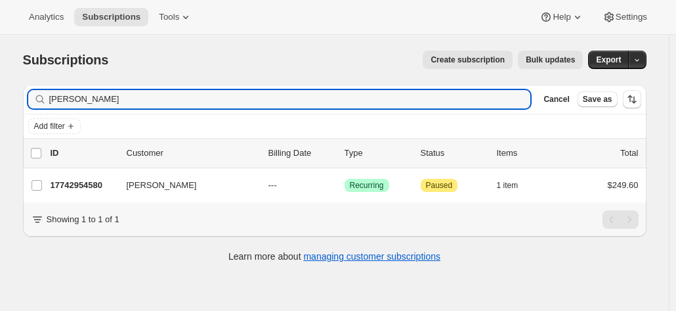
click at [90, 183] on p "17742954580" at bounding box center [84, 185] width 66 height 13
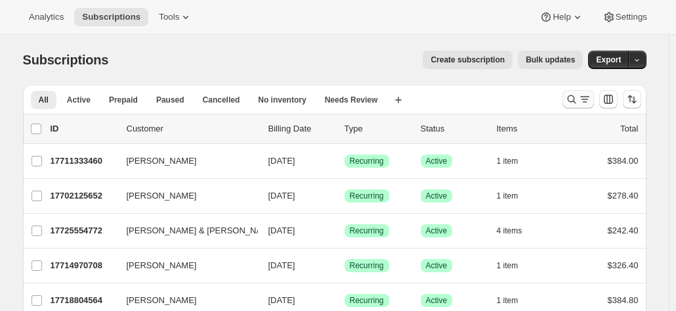
click at [579, 98] on icon "Search and filter results" at bounding box center [571, 99] width 13 height 13
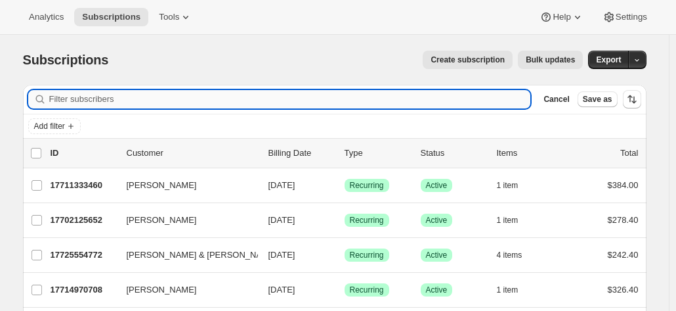
click at [188, 106] on input "Filter subscribers" at bounding box center [290, 99] width 482 height 18
click at [175, 100] on input "Filter subscribers" at bounding box center [290, 99] width 482 height 18
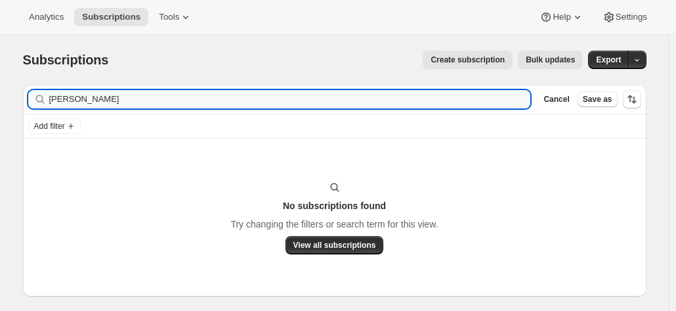
click at [120, 101] on input "Peter Bittner" at bounding box center [290, 99] width 482 height 18
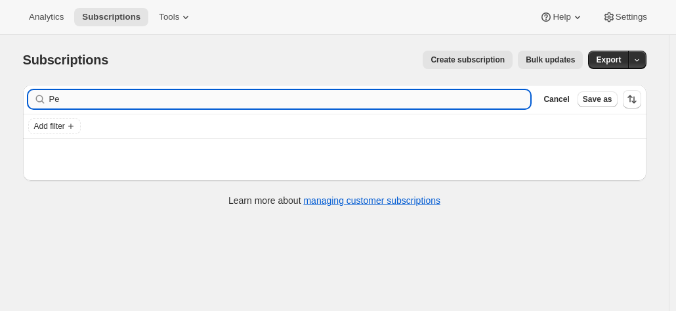
type input "P"
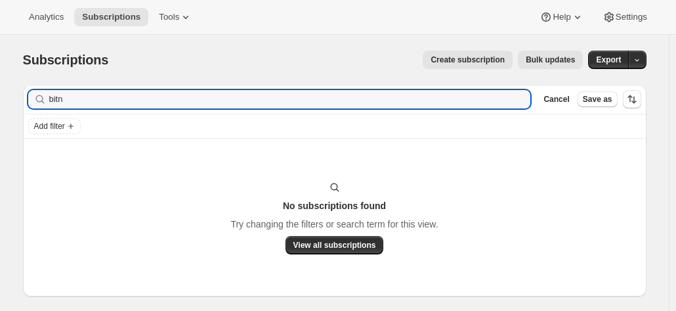
type input "bitn"
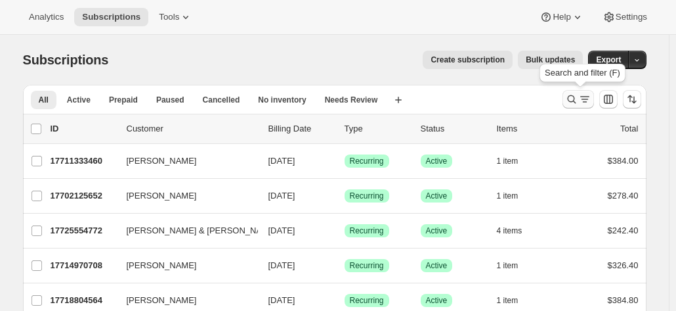
click at [573, 97] on icon "Search and filter results" at bounding box center [571, 99] width 13 height 13
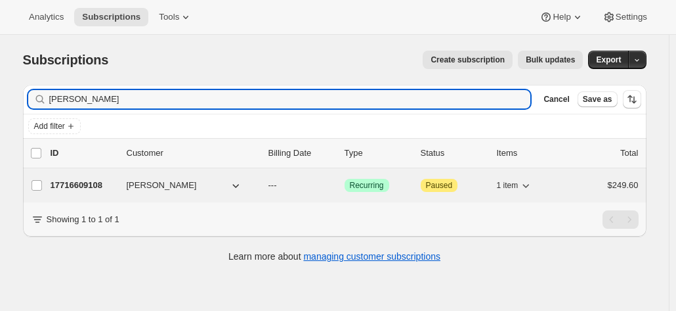
type input "ian govey"
click at [94, 182] on p "17716609108" at bounding box center [84, 185] width 66 height 13
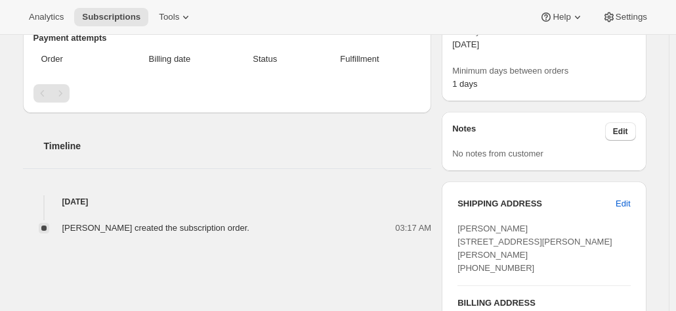
scroll to position [394, 0]
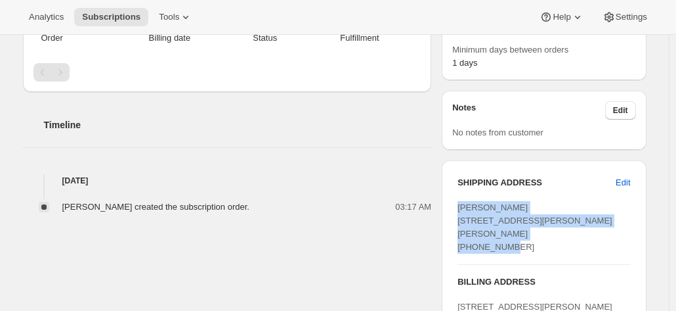
drag, startPoint x: 523, startPoint y: 266, endPoint x: 458, endPoint y: 198, distance: 93.4
click at [457, 198] on div "SHIPPING ADDRESS Edit Ian Govey 9 Musgrove Street Chapman ACT, 2611 Australia +…" at bounding box center [544, 287] width 204 height 255
copy span "Ian Govey 9 Musgrove Street Chapman ACT, 2611 Australia +61417493465"
click at [581, 264] on div "SHIPPING ADDRESS Edit Ian Govey 9 Musgrove Street Chapman ACT, 2611 Australia +…" at bounding box center [544, 220] width 173 height 88
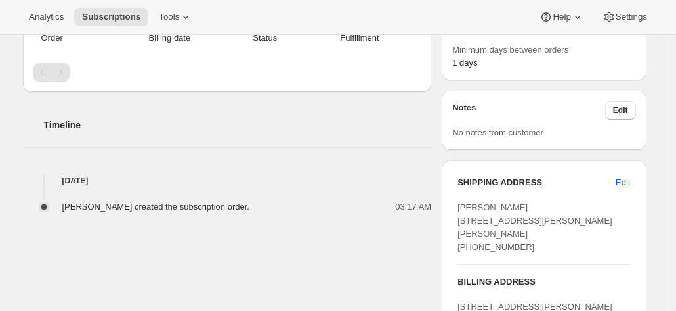
scroll to position [525, 0]
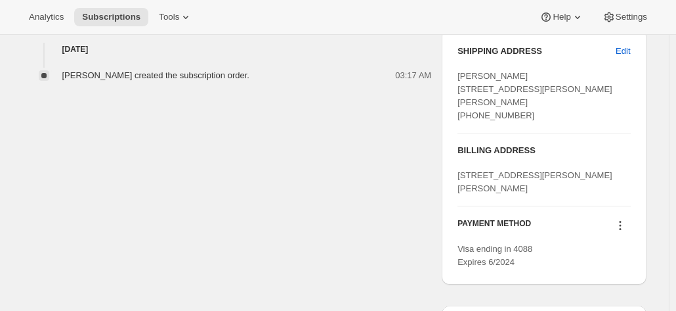
click at [622, 232] on icon at bounding box center [620, 225] width 13 height 13
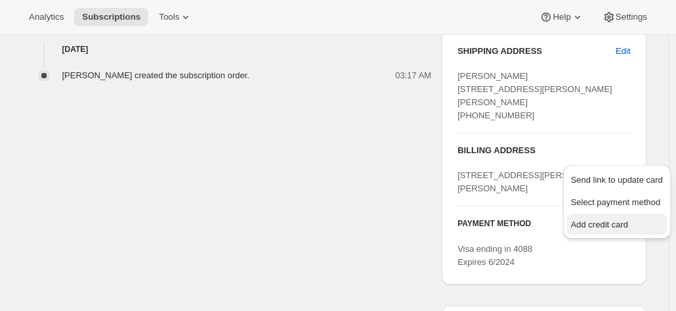
click at [596, 229] on span "Add credit card" at bounding box center [599, 224] width 57 height 10
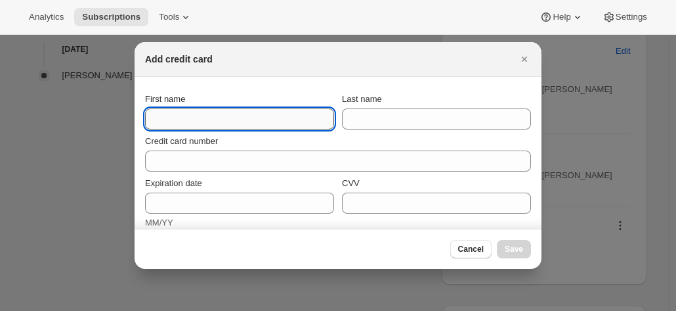
click at [174, 124] on input "First name" at bounding box center [239, 118] width 189 height 21
type input "Ian"
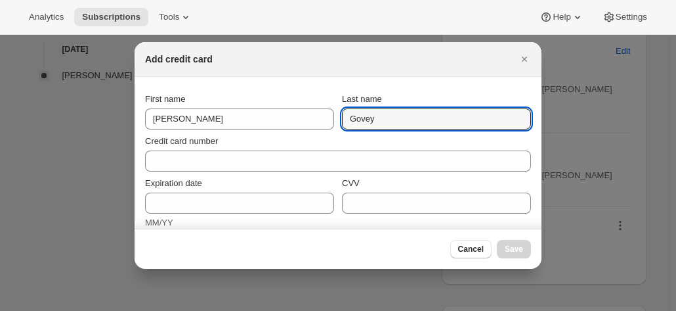
type input "Govey"
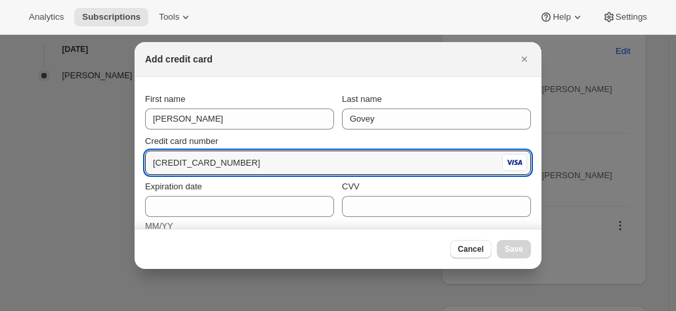
type input "4530 3070 2326 4088"
click at [382, 137] on div "Credit card number" at bounding box center [338, 141] width 386 height 13
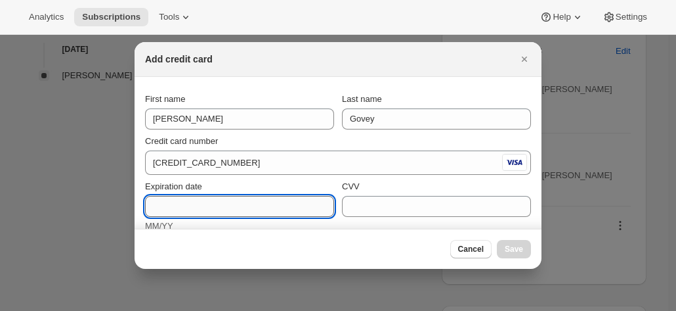
click at [227, 199] on input "Expiration date" at bounding box center [239, 206] width 189 height 21
type input "05/28"
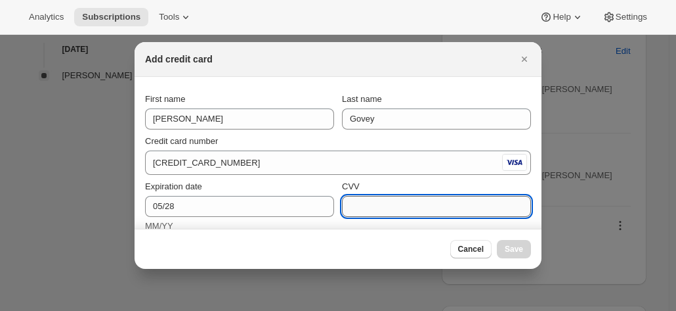
click at [378, 209] on input "CVV" at bounding box center [436, 206] width 189 height 21
type input "028"
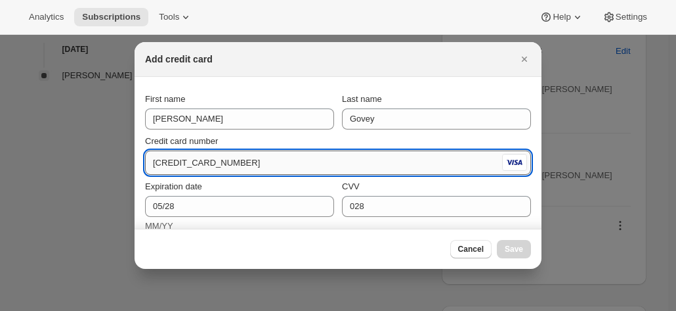
click at [159, 170] on input "4530 3070 2326 4088" at bounding box center [322, 162] width 355 height 21
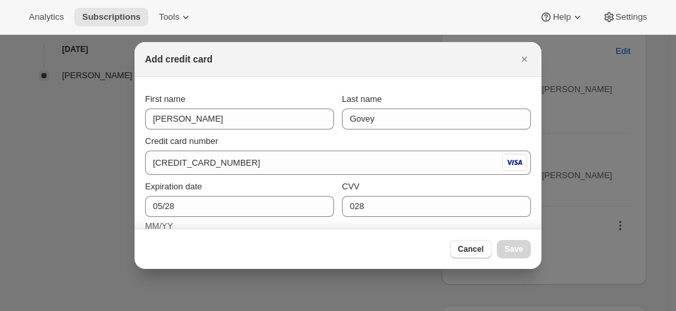
click at [233, 141] on div "Credit card number" at bounding box center [338, 141] width 386 height 13
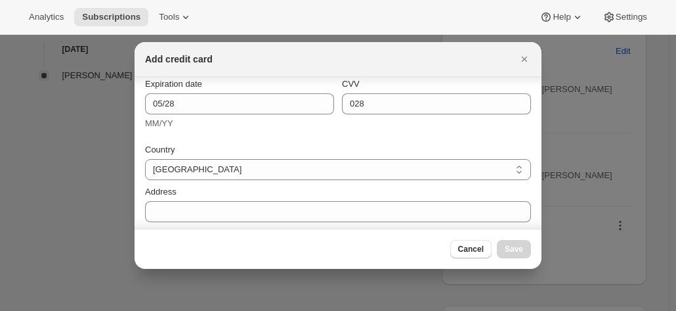
scroll to position [66, 0]
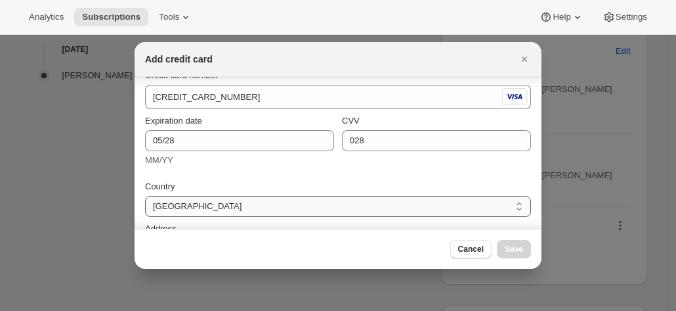
click at [184, 200] on select "Australia Austria Belgium Canada Czech Republic Denmark Finland France Germany …" at bounding box center [338, 206] width 386 height 21
click at [190, 203] on select "Australia Austria Belgium Canada Czech Republic Denmark Finland France Germany …" at bounding box center [338, 206] width 386 height 21
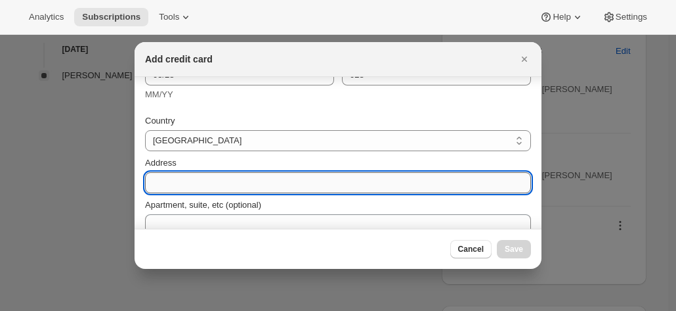
click at [178, 186] on input "Address" at bounding box center [338, 182] width 386 height 21
paste input "Ian Govey 9 Musgrove Street Chapman ACT, 2611 Australia +61417493465"
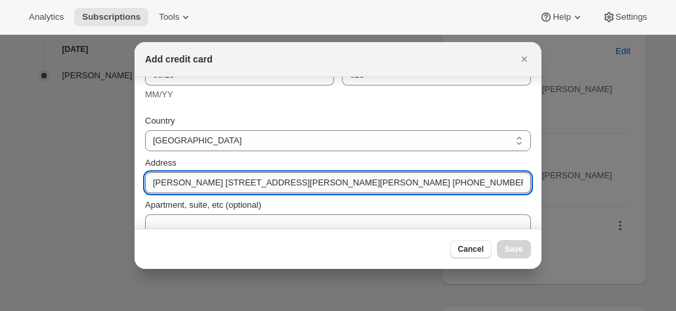
click at [188, 183] on input "Ian Govey 9 Musgrove Street Chapman ACT, 2611 Australia +61417493465" at bounding box center [338, 182] width 386 height 21
drag, startPoint x: 195, startPoint y: 185, endPoint x: 119, endPoint y: 184, distance: 76.2
drag, startPoint x: 224, startPoint y: 181, endPoint x: 415, endPoint y: 188, distance: 191.2
click at [416, 190] on input "9 Musgrove Street Chapman ACT, 2611 Australia +61417493465" at bounding box center [338, 182] width 386 height 21
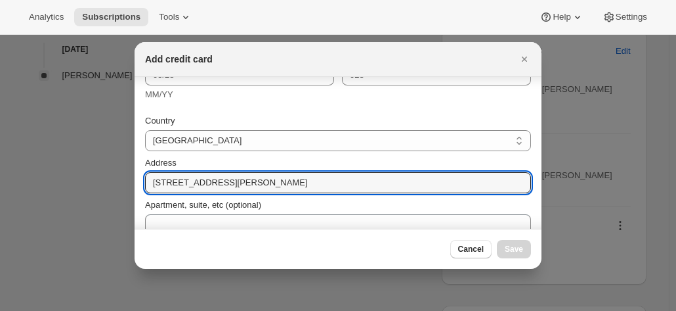
type input "9 Musgrove Street"
click at [282, 157] on div "Address" at bounding box center [338, 162] width 386 height 13
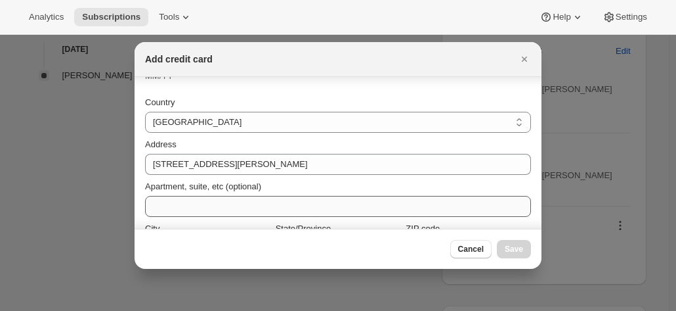
scroll to position [197, 0]
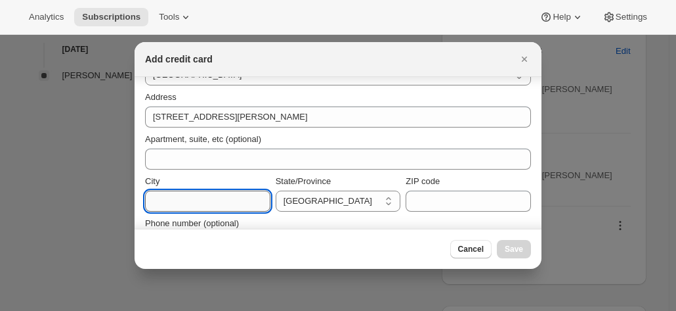
click at [184, 194] on input "City" at bounding box center [207, 200] width 125 height 21
paste input "Chapman ACT, 2611 Australia +61417493465"
drag, startPoint x: 186, startPoint y: 198, endPoint x: 121, endPoint y: 194, distance: 65.2
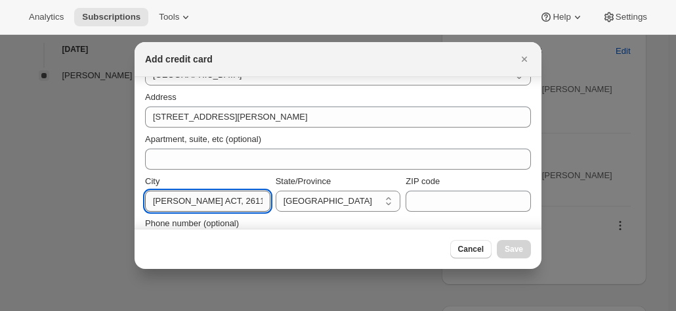
click at [188, 203] on input "Chapman ACT, 2611 Australia +61417493465" at bounding box center [207, 200] width 125 height 21
click at [190, 200] on input "Chapman ACT, 2611 Australia +61417493465" at bounding box center [207, 200] width 125 height 21
drag, startPoint x: 190, startPoint y: 200, endPoint x: 330, endPoint y: 200, distance: 139.2
click at [330, 200] on div "City Chapman ACT, 2611 Australia +61417493465 State/Province Australian Capital…" at bounding box center [338, 193] width 386 height 37
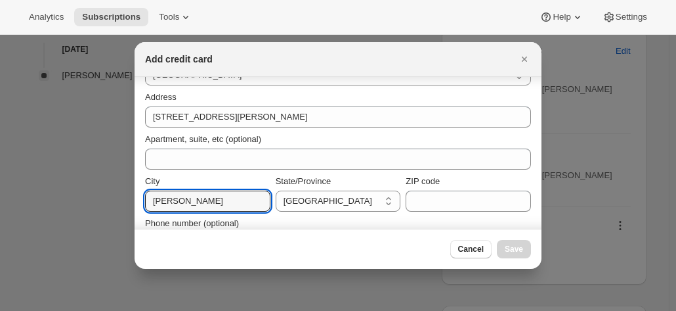
scroll to position [0, 0]
type input "Chapman"
click at [303, 204] on select "Australian Capital Territory New South Wales Northern Territory Queensland Sout…" at bounding box center [338, 200] width 125 height 21
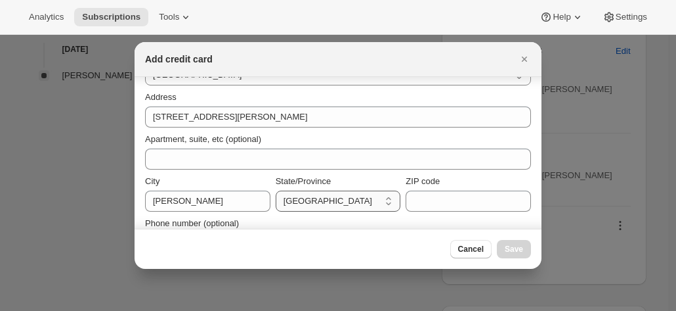
drag, startPoint x: 303, startPoint y: 203, endPoint x: 336, endPoint y: 206, distance: 32.9
click at [303, 203] on select "Australian Capital Territory New South Wales Northern Territory Queensland Sout…" at bounding box center [338, 200] width 125 height 21
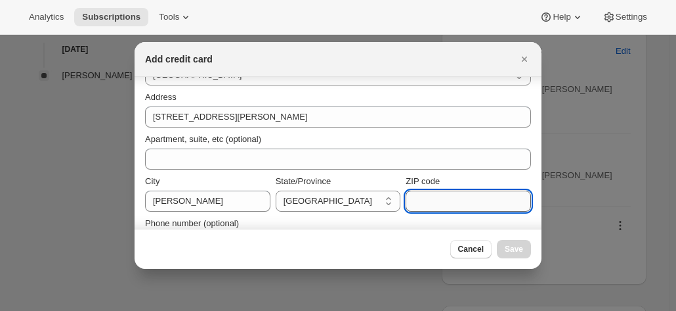
click at [422, 204] on input "ZIP code" at bounding box center [468, 200] width 125 height 21
paste input "ACT, 2611 Australia +61417493465"
drag, startPoint x: 437, startPoint y: 201, endPoint x: 428, endPoint y: 208, distance: 11.7
click at [373, 201] on div "City Chapman State/Province Australian Capital Territory New South Wales Northe…" at bounding box center [338, 193] width 386 height 37
click at [432, 206] on input "ACT, 2611 Australia +61417493465" at bounding box center [468, 200] width 125 height 21
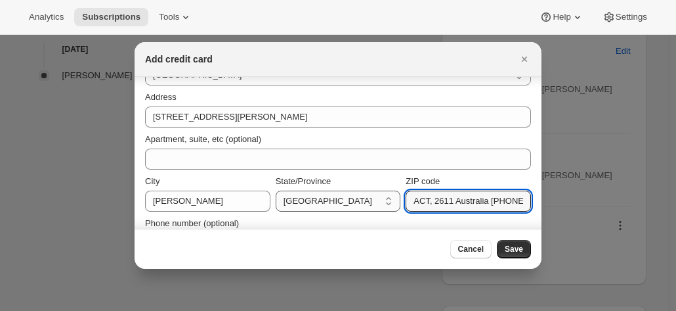
drag, startPoint x: 428, startPoint y: 204, endPoint x: 392, endPoint y: 202, distance: 35.6
click at [392, 202] on div "City Chapman State/Province Australian Capital Territory New South Wales Northe…" at bounding box center [338, 193] width 386 height 37
drag, startPoint x: 431, startPoint y: 206, endPoint x: 542, endPoint y: 202, distance: 111.7
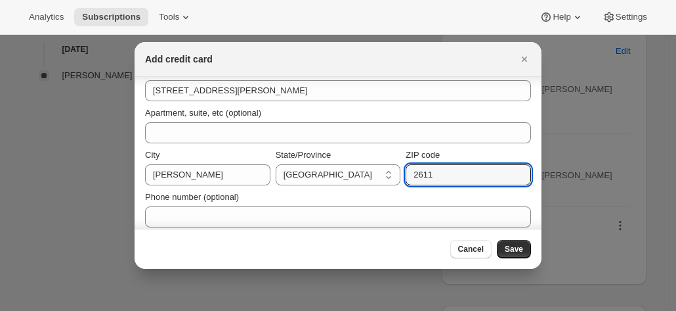
scroll to position [231, 0]
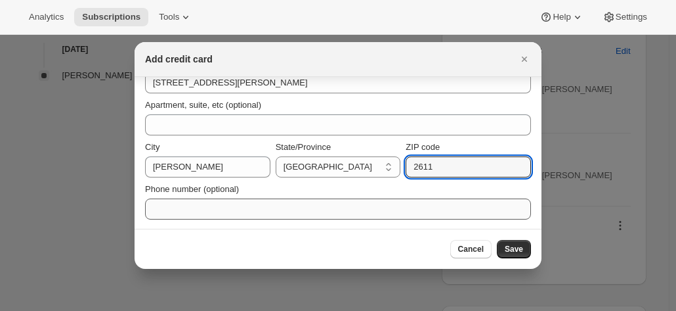
type input "2611"
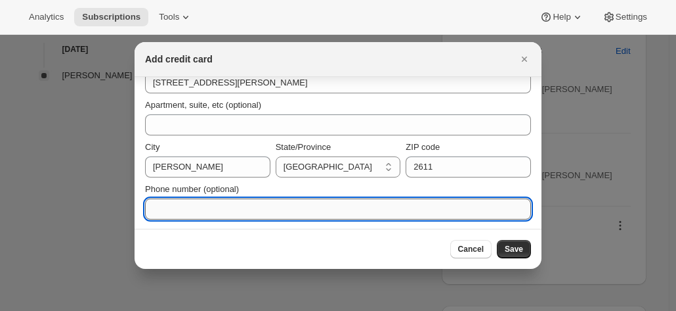
click at [255, 207] on input "Phone number (optional)" at bounding box center [338, 208] width 386 height 21
paste input "Australia +61417493465"
drag, startPoint x: 188, startPoint y: 208, endPoint x: 102, endPoint y: 207, distance: 86.0
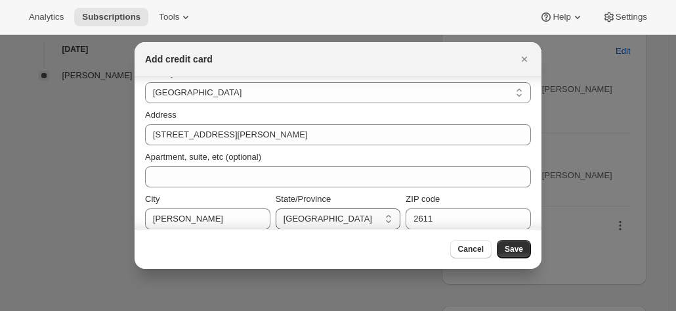
scroll to position [197, 0]
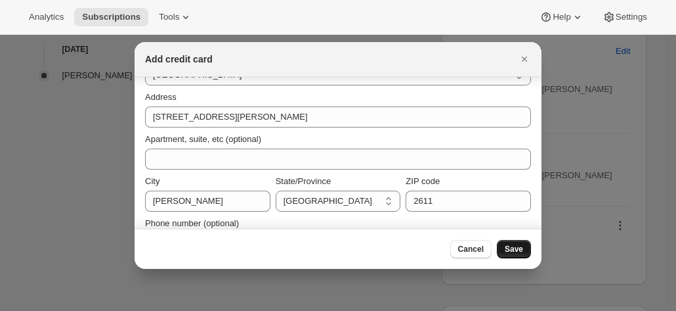
type input "+61417493465"
click at [512, 254] on span "Save" at bounding box center [514, 249] width 18 height 11
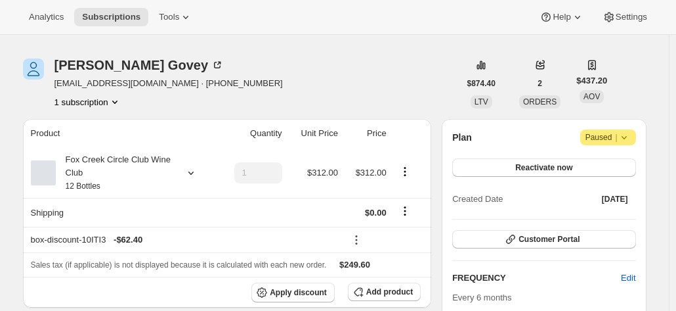
scroll to position [0, 0]
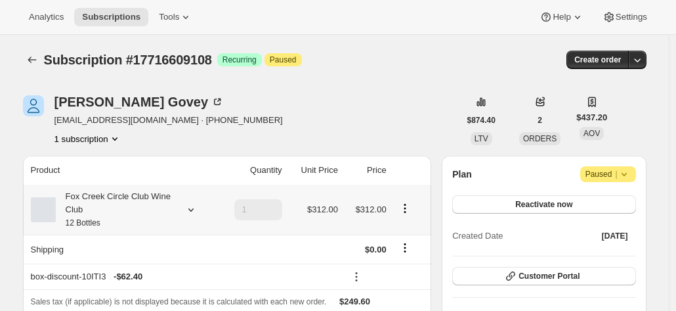
click at [128, 208] on div "Fox Creek Circle Club Wine Club 12 Bottles" at bounding box center [115, 209] width 118 height 39
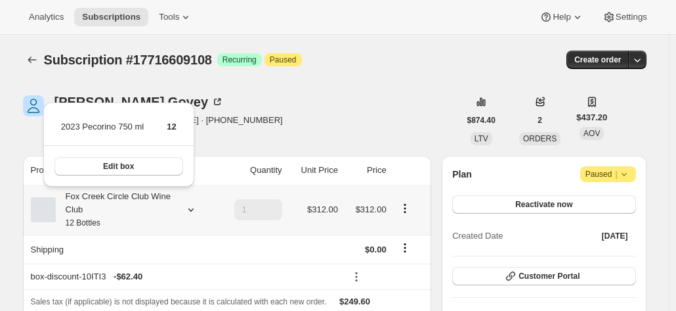
click at [128, 208] on div "Fox Creek Circle Club Wine Club 12 Bottles" at bounding box center [115, 209] width 118 height 39
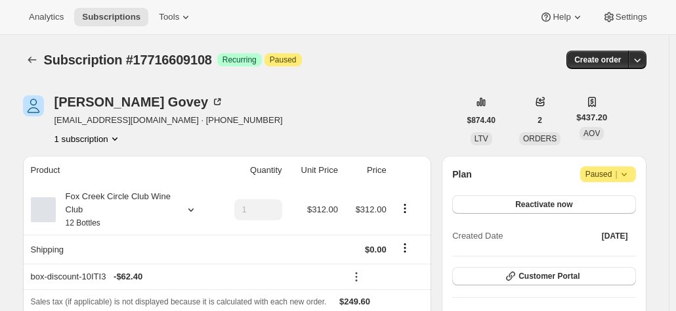
drag, startPoint x: 121, startPoint y: 102, endPoint x: 53, endPoint y: 112, distance: 69.0
click at [53, 112] on div "Ian Govey higovey@gmail.com · +61417493465 1 subscription" at bounding box center [241, 120] width 437 height 50
copy div
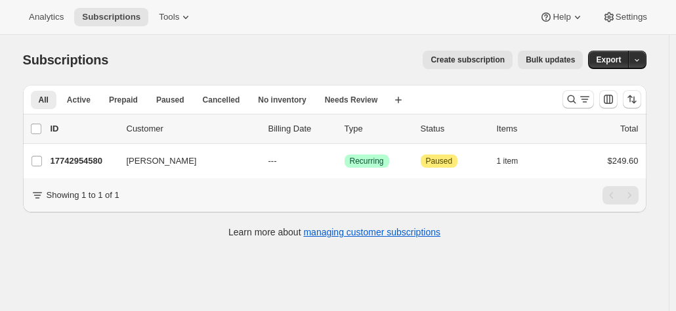
click at [659, 129] on div "Subscriptions. This page is ready Subscriptions Create subscription Bulk update…" at bounding box center [334, 143] width 655 height 217
click at [571, 92] on button "Search and filter results" at bounding box center [579, 99] width 32 height 18
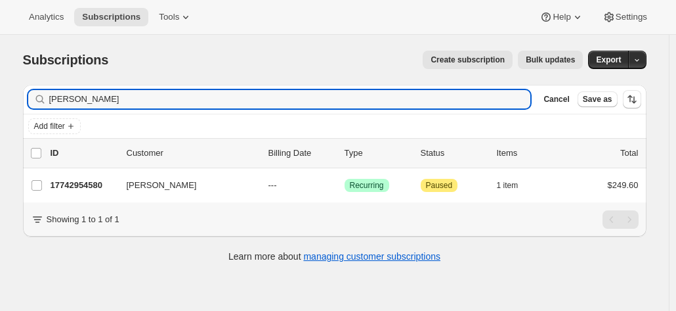
drag, startPoint x: 140, startPoint y: 94, endPoint x: 50, endPoint y: 89, distance: 90.1
click at [52, 89] on div "Filter subscribers [PERSON_NAME] Clear Cancel Save as" at bounding box center [335, 99] width 624 height 29
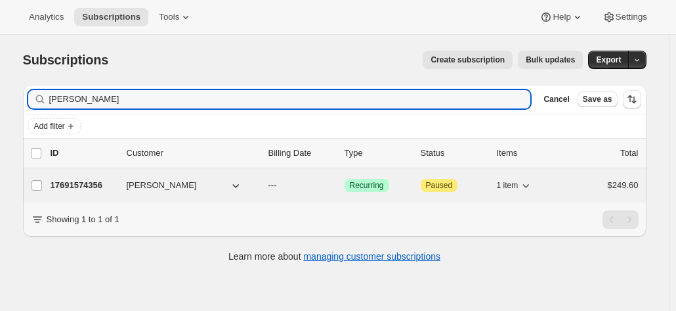
type input "[PERSON_NAME]"
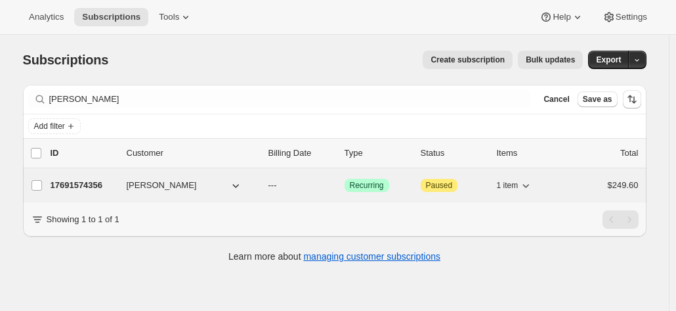
click at [85, 182] on p "17691574356" at bounding box center [84, 185] width 66 height 13
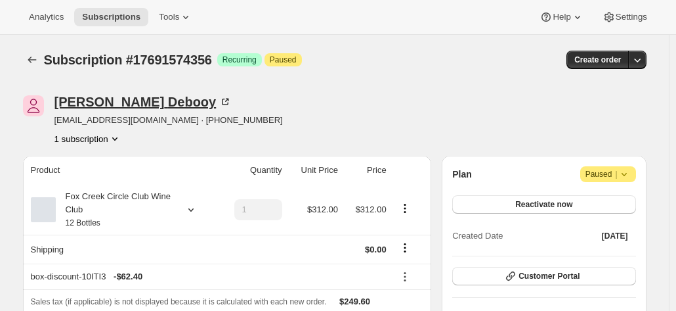
click at [219, 102] on icon at bounding box center [225, 101] width 13 height 13
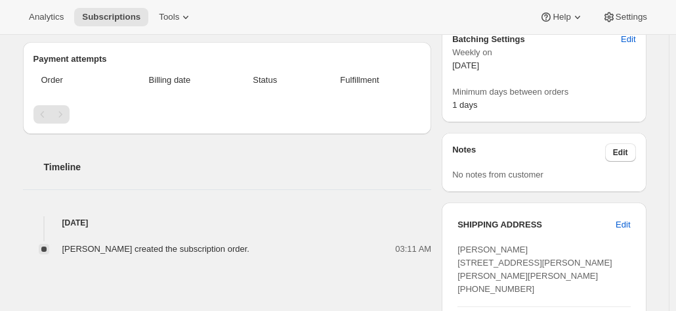
scroll to position [394, 0]
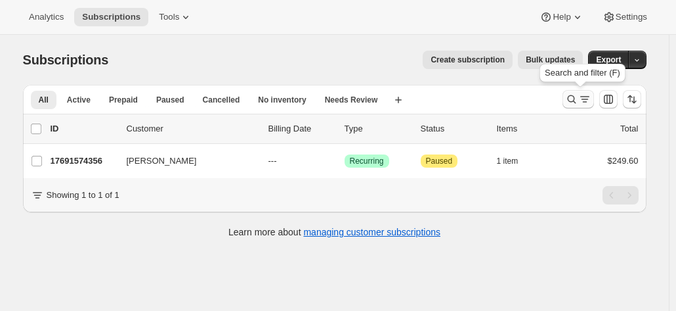
click at [584, 97] on icon "Search and filter results" at bounding box center [585, 99] width 13 height 13
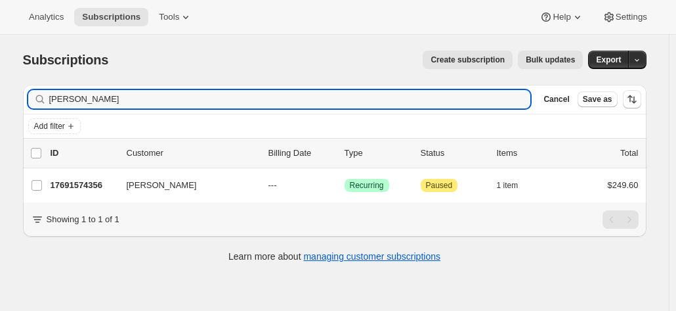
drag, startPoint x: 169, startPoint y: 89, endPoint x: 108, endPoint y: 69, distance: 64.4
click at [51, 96] on div "[PERSON_NAME] Clear" at bounding box center [279, 99] width 503 height 18
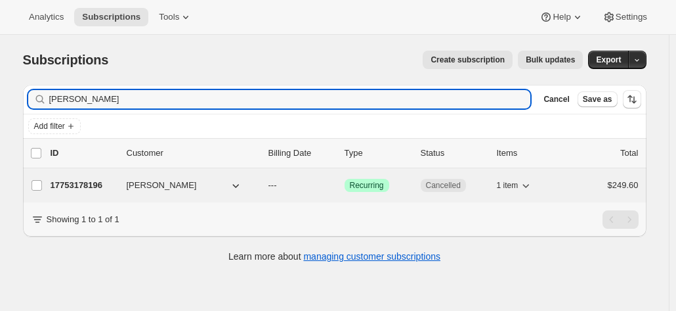
type input "[PERSON_NAME]"
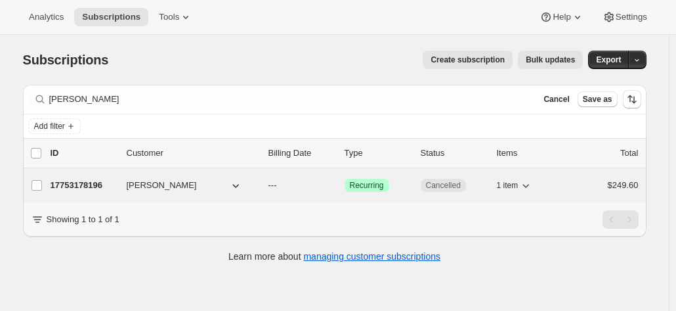
click at [101, 183] on p "17753178196" at bounding box center [84, 185] width 66 height 13
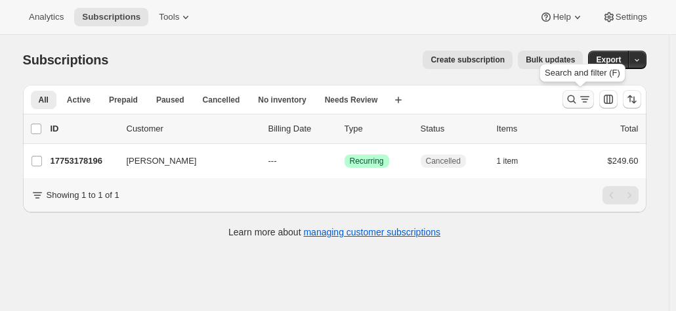
click at [573, 102] on icon "Search and filter results" at bounding box center [571, 99] width 13 height 13
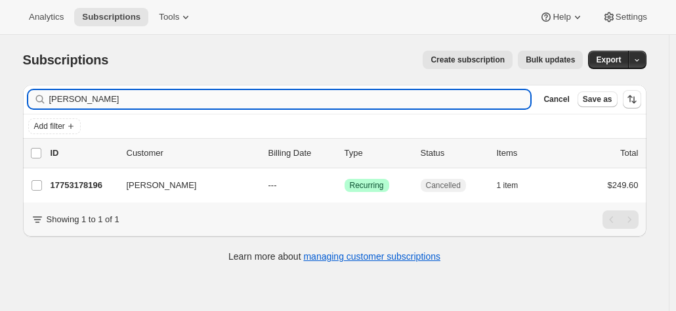
drag, startPoint x: 126, startPoint y: 99, endPoint x: 62, endPoint y: 101, distance: 64.4
click at [21, 99] on div "Filter subscribers [PERSON_NAME] Clear Cancel Save as Add filter 0 selected Upd…" at bounding box center [329, 175] width 634 height 202
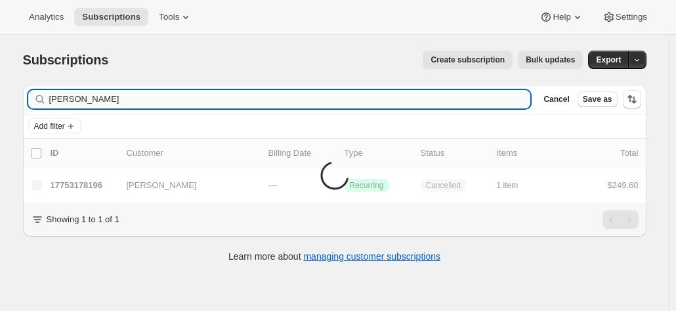
type input "[PERSON_NAME]"
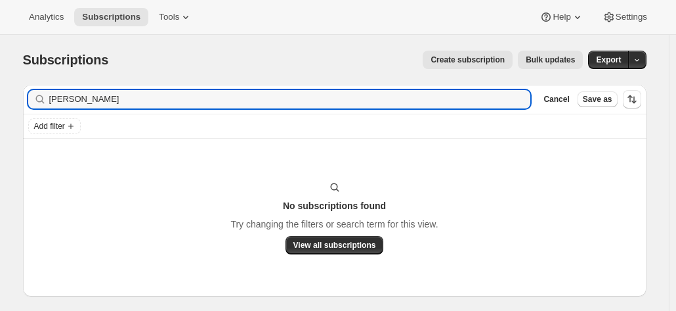
drag, startPoint x: 41, startPoint y: 93, endPoint x: 27, endPoint y: 89, distance: 14.5
click at [34, 91] on div "[PERSON_NAME]" at bounding box center [279, 99] width 503 height 18
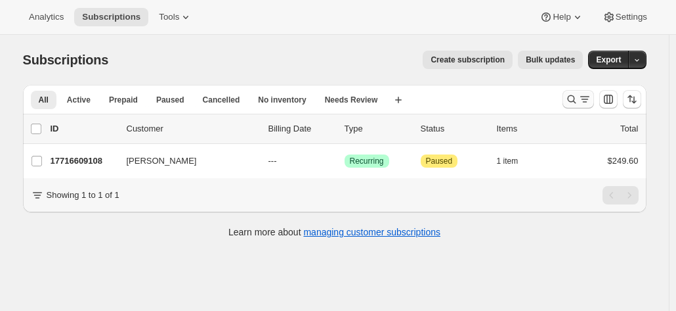
click at [576, 98] on icon "Search and filter results" at bounding box center [571, 99] width 9 height 9
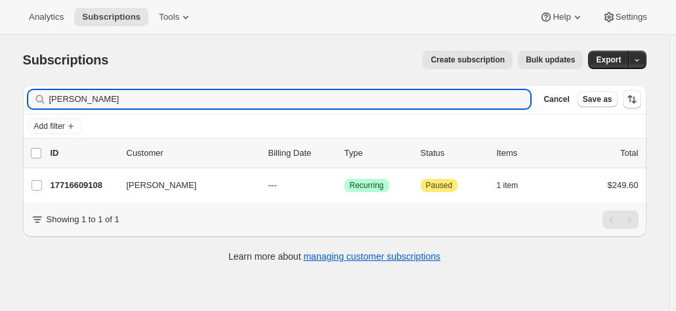
drag, startPoint x: 60, startPoint y: 94, endPoint x: 49, endPoint y: 74, distance: 22.9
click at [23, 91] on div "Filter subscribers [PERSON_NAME] Clear Cancel Save as Add filter 0 selected Upd…" at bounding box center [329, 175] width 634 height 202
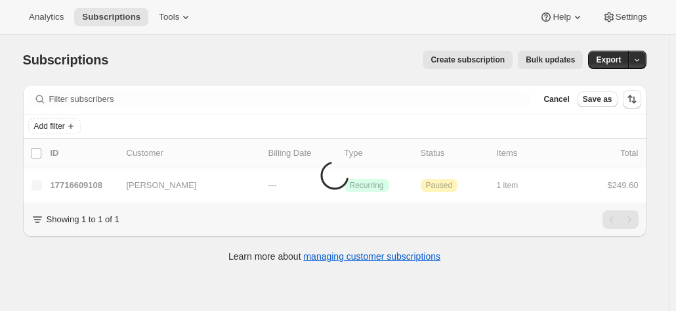
click at [468, 62] on span "Create subscription" at bounding box center [468, 60] width 74 height 11
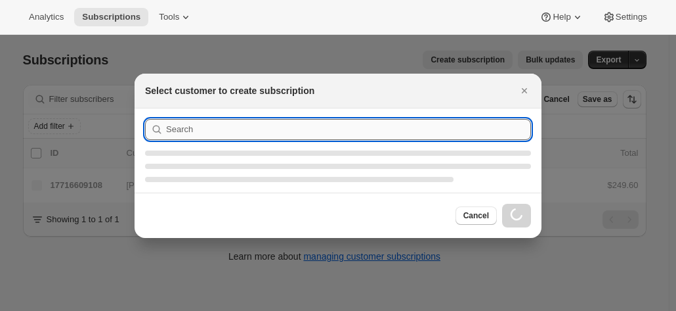
click at [213, 128] on input ":rc:" at bounding box center [348, 129] width 365 height 21
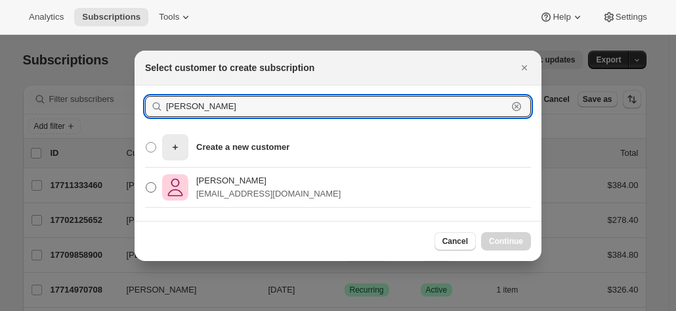
type input "[PERSON_NAME]"
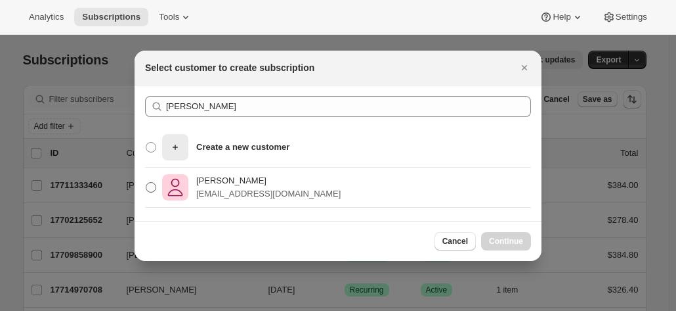
drag, startPoint x: 151, startPoint y: 186, endPoint x: 181, endPoint y: 190, distance: 30.5
click at [151, 186] on span ":rc:" at bounding box center [151, 187] width 11 height 11
click at [146, 183] on input "[PERSON_NAME] [EMAIL_ADDRESS][DOMAIN_NAME]" at bounding box center [146, 182] width 1 height 1
radio input "true"
click at [499, 237] on span "Continue" at bounding box center [506, 241] width 34 height 11
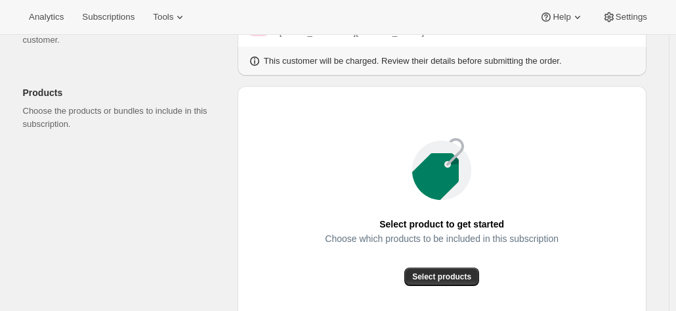
scroll to position [197, 0]
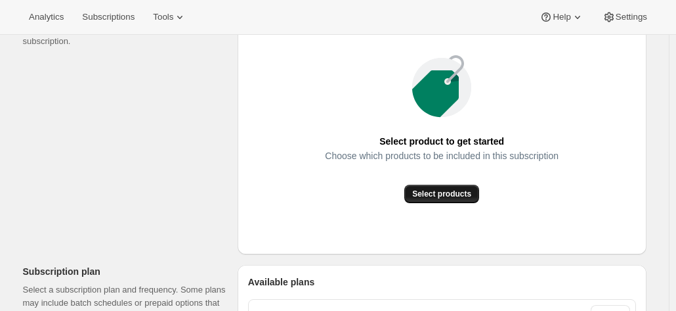
click at [428, 198] on span "Select products" at bounding box center [441, 193] width 59 height 11
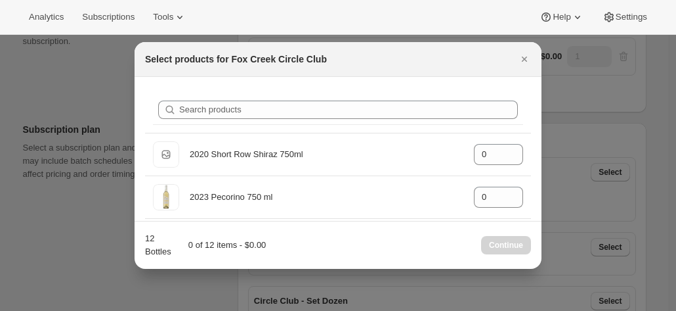
click at [518, 118] on div "Search products" at bounding box center [338, 109] width 386 height 45
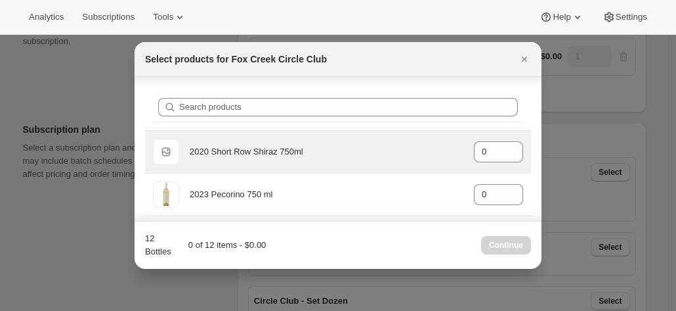
scroll to position [0, 0]
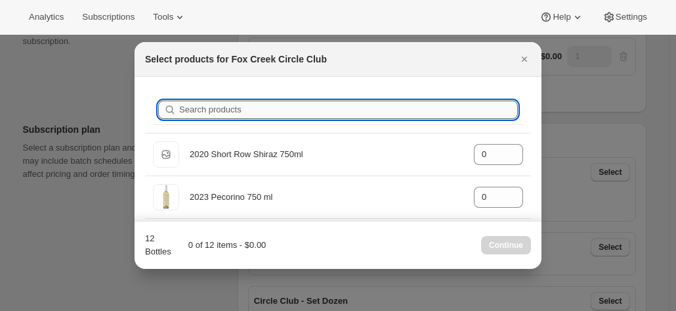
click at [232, 108] on input "Search products" at bounding box center [348, 109] width 339 height 18
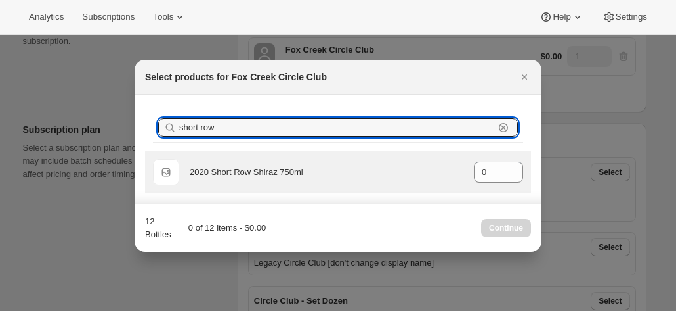
type input "short row"
click at [229, 173] on div "2020 Short Row Shiraz 750ml" at bounding box center [327, 171] width 274 height 13
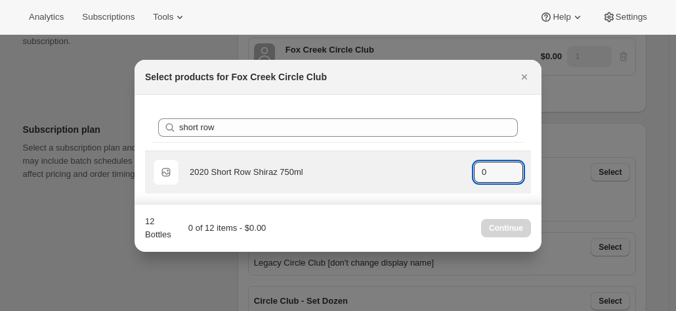
drag, startPoint x: 491, startPoint y: 166, endPoint x: 445, endPoint y: 174, distance: 47.3
click at [445, 174] on div "Default Title 2020 Short Row Shiraz 750ml gid://shopify/ProductVariant/42071335…" at bounding box center [338, 172] width 370 height 26
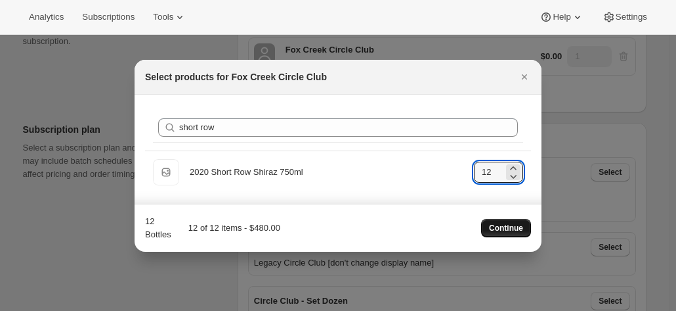
type input "12"
click at [517, 225] on span "Continue" at bounding box center [506, 228] width 34 height 11
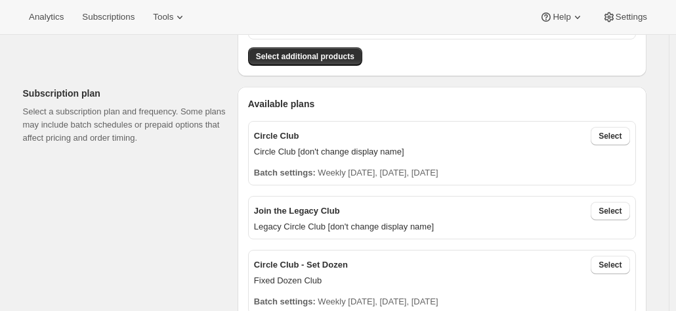
scroll to position [263, 0]
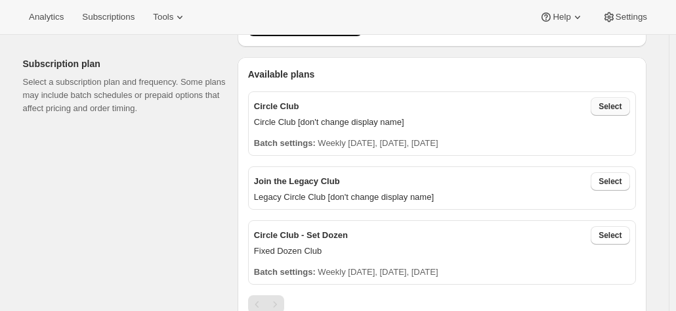
click at [604, 104] on button "Select" at bounding box center [610, 106] width 39 height 18
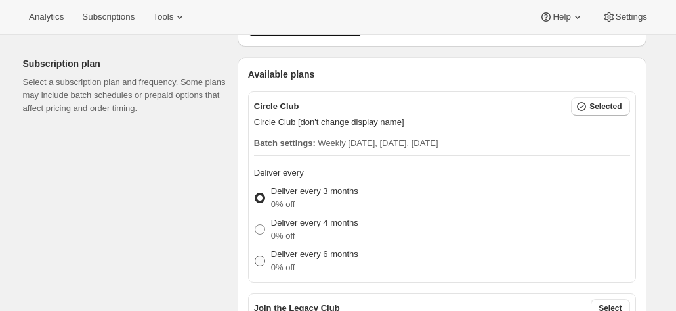
click at [284, 261] on p "0% off" at bounding box center [314, 267] width 87 height 13
click at [255, 256] on input "Deliver every 6 months 0% off" at bounding box center [255, 255] width 1 height 1
radio input "true"
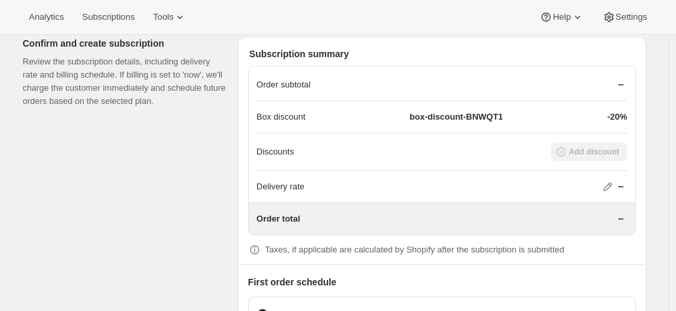
scroll to position [1182, 0]
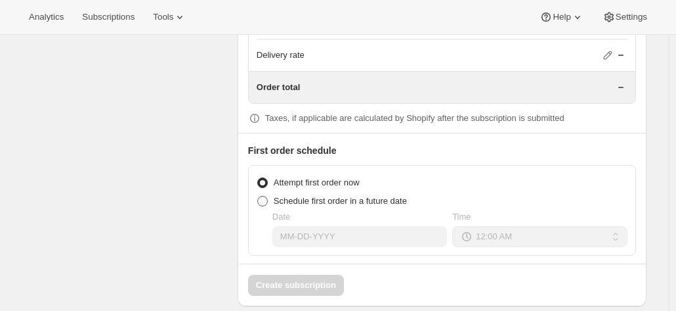
click at [267, 196] on span at bounding box center [262, 201] width 11 height 11
click at [258, 196] on input "Schedule first order in a future date" at bounding box center [257, 196] width 1 height 1
radio input "true"
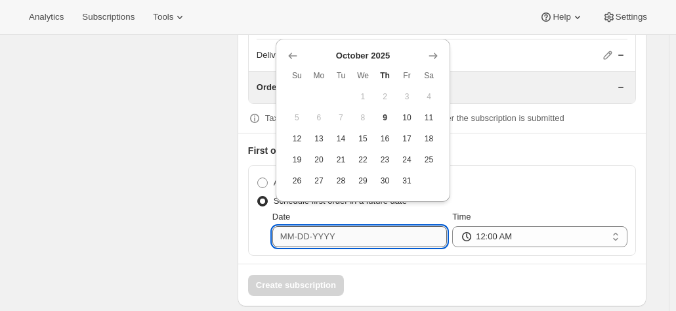
click at [288, 231] on input "Date" at bounding box center [360, 236] width 175 height 21
click at [429, 57] on icon "Show next month, November 2025" at bounding box center [433, 55] width 13 height 13
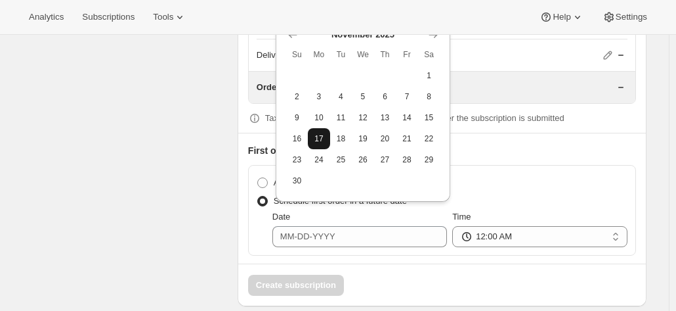
click at [320, 141] on span "17" at bounding box center [319, 138] width 12 height 11
type input "[DATE]"
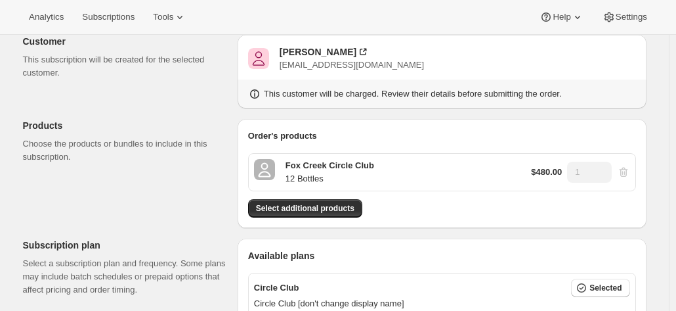
scroll to position [0, 0]
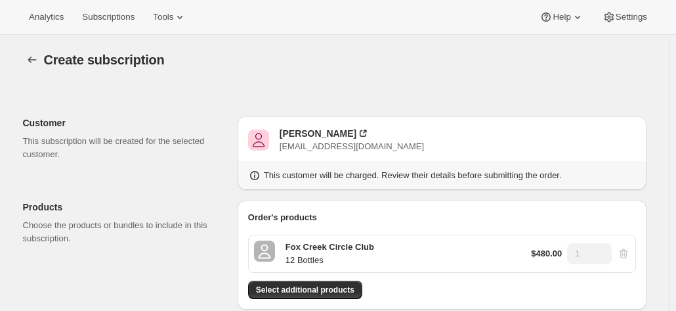
click at [38, 59] on icon "button" at bounding box center [32, 59] width 13 height 13
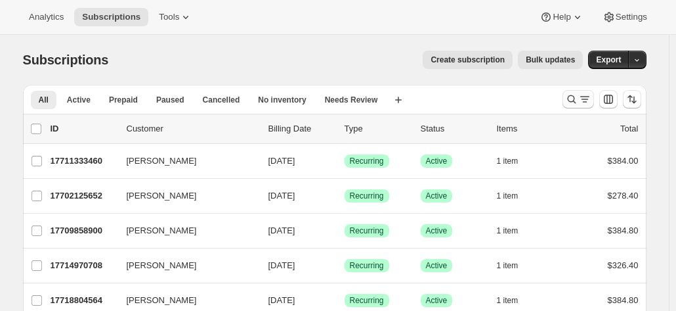
click at [579, 98] on icon "Search and filter results" at bounding box center [571, 99] width 13 height 13
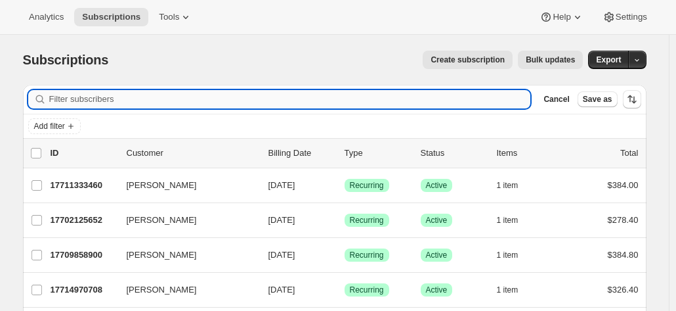
click at [100, 100] on input "Filter subscribers" at bounding box center [290, 99] width 482 height 18
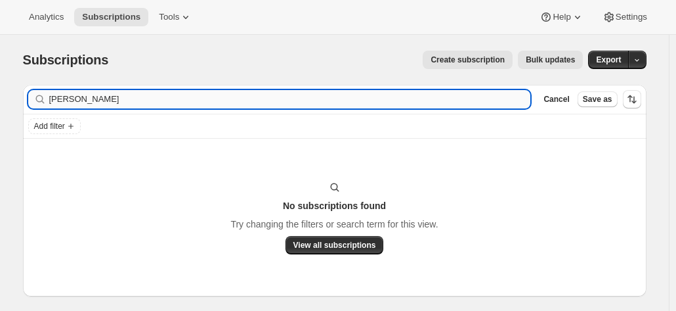
click at [119, 98] on input "[PERSON_NAME]" at bounding box center [290, 99] width 482 height 18
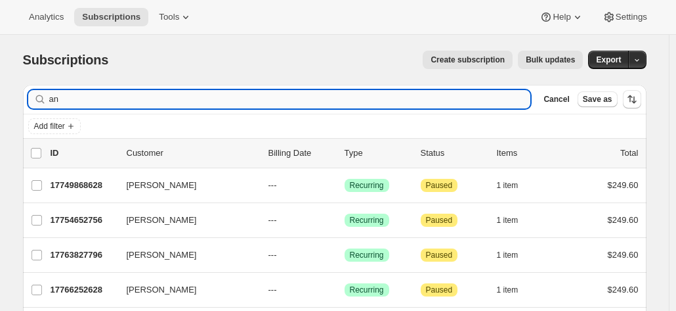
type input "a"
drag, startPoint x: 88, startPoint y: 100, endPoint x: 76, endPoint y: 102, distance: 12.0
click at [85, 100] on input "[PERSON_NAME]" at bounding box center [278, 99] width 458 height 18
drag, startPoint x: 76, startPoint y: 100, endPoint x: 33, endPoint y: 97, distance: 42.9
click at [33, 97] on div "[PERSON_NAME] Clear" at bounding box center [279, 99] width 503 height 18
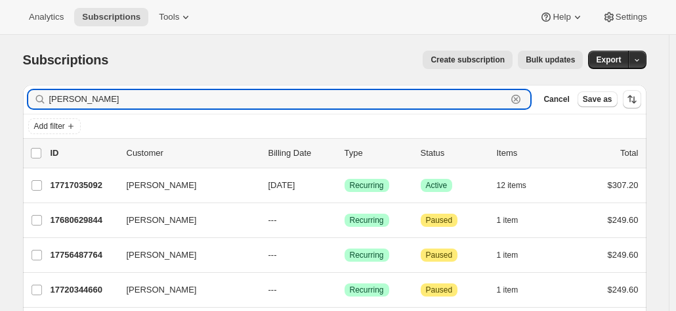
paste input "[EMAIL_ADDRESS][DOMAIN_NAME]"
type input "[EMAIL_ADDRESS][DOMAIN_NAME]"
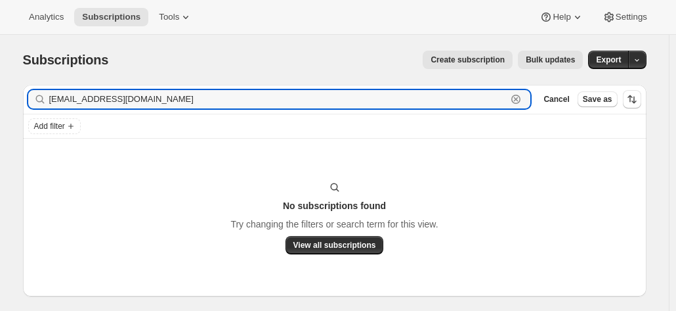
drag, startPoint x: 108, startPoint y: 96, endPoint x: 14, endPoint y: 89, distance: 93.5
click at [14, 89] on div "Subscriptions. This page is ready Subscriptions Create subscription Bulk update…" at bounding box center [334, 185] width 655 height 301
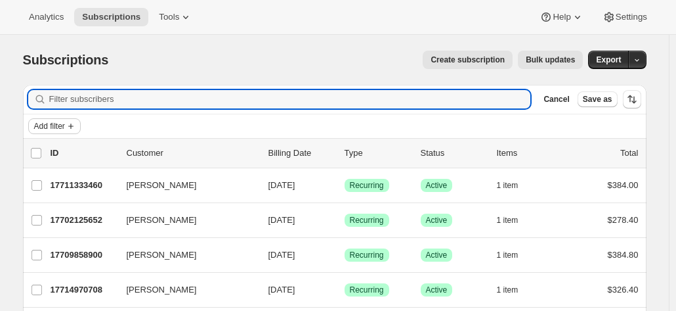
click at [58, 127] on span "Add filter" at bounding box center [49, 126] width 31 height 11
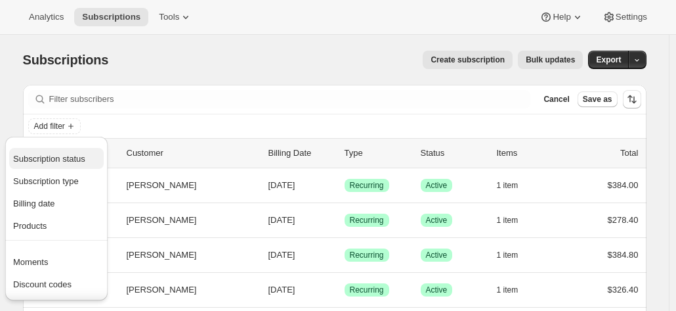
click at [56, 162] on span "Subscription status" at bounding box center [49, 159] width 72 height 10
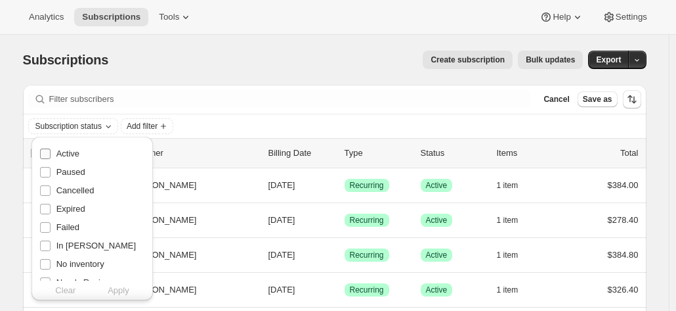
click at [72, 154] on span "Active" at bounding box center [67, 153] width 23 height 10
click at [51, 154] on input "Active" at bounding box center [45, 153] width 11 height 11
checkbox input "true"
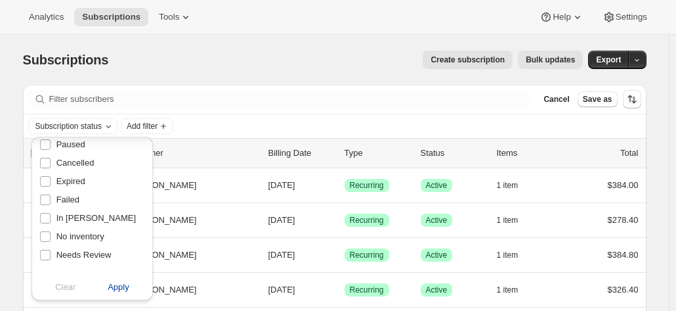
click at [116, 285] on span "Apply" at bounding box center [119, 286] width 22 height 13
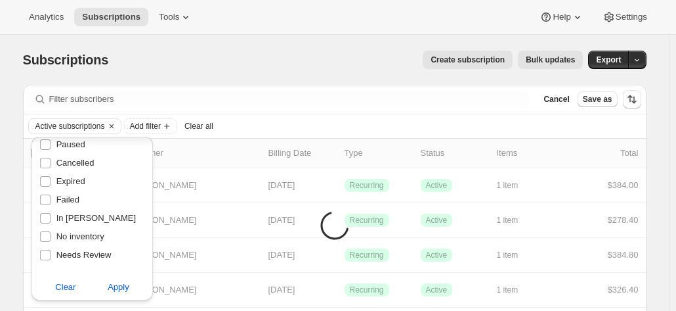
scroll to position [0, 0]
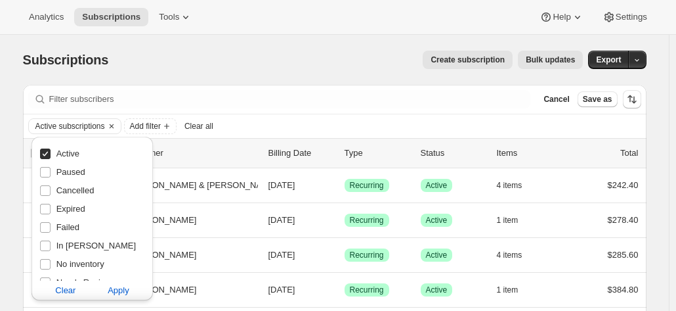
click at [172, 79] on div "Subscriptions. This page is ready Subscriptions Create subscription Bulk update…" at bounding box center [335, 60] width 624 height 50
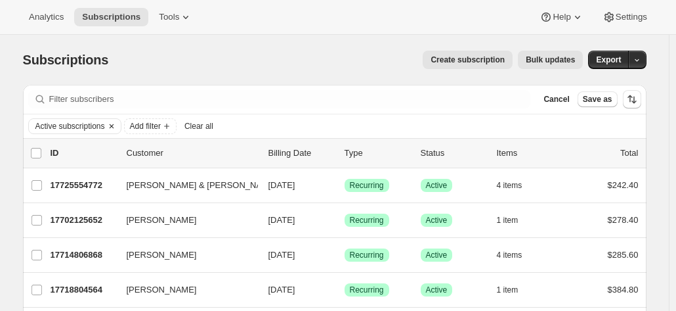
click at [113, 127] on icon "Clear" at bounding box center [111, 126] width 4 height 4
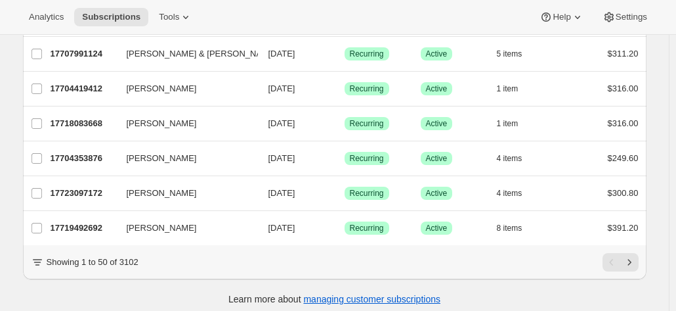
scroll to position [1669, 0]
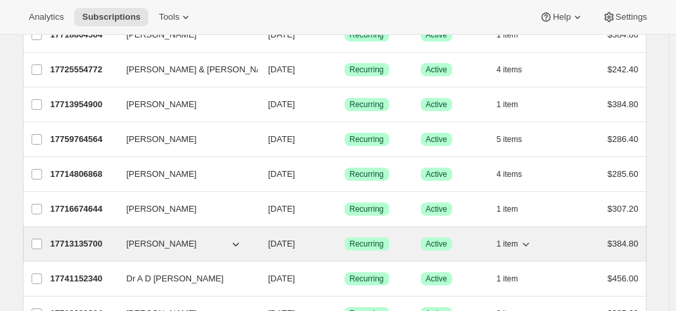
scroll to position [0, 0]
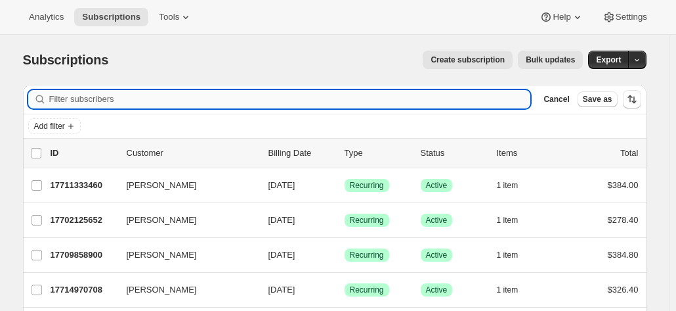
click at [143, 104] on input "Filter subscribers" at bounding box center [290, 99] width 482 height 18
click at [72, 125] on icon "Add filter" at bounding box center [71, 126] width 11 height 11
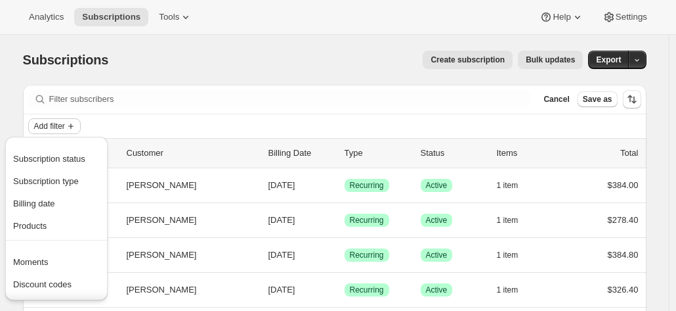
click at [73, 124] on icon "Add filter" at bounding box center [71, 126] width 11 height 11
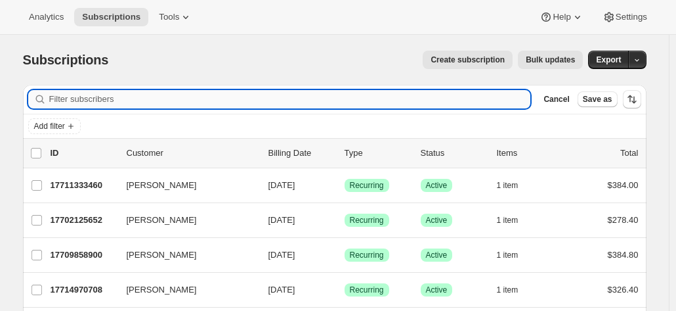
click at [87, 99] on input "Filter subscribers" at bounding box center [290, 99] width 482 height 18
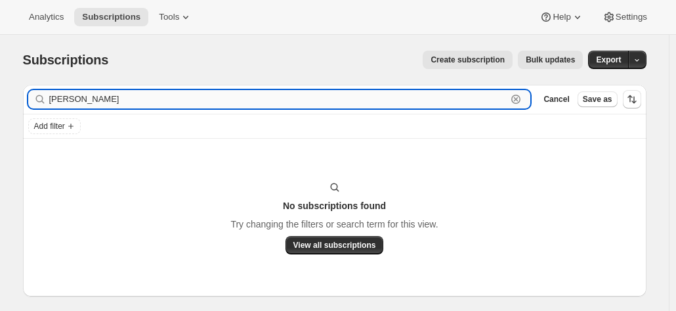
click at [108, 99] on input "john horton" at bounding box center [278, 99] width 458 height 18
drag, startPoint x: 109, startPoint y: 95, endPoint x: -35, endPoint y: 37, distance: 155.6
click at [0, 37] on html "Analytics Subscriptions Tools Help Settings Skip to content Subscriptions. This…" at bounding box center [338, 155] width 676 height 311
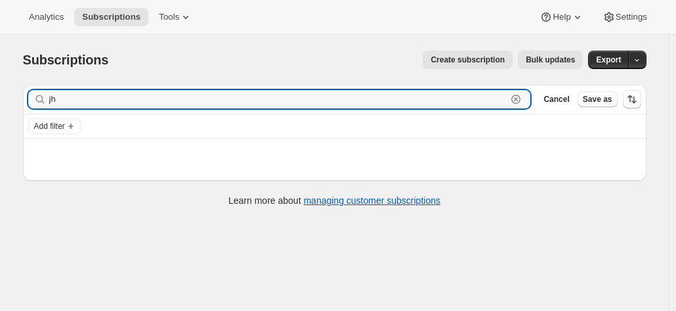
type input "j"
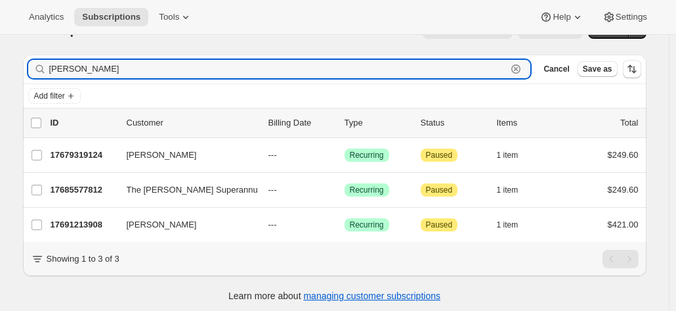
scroll to position [43, 0]
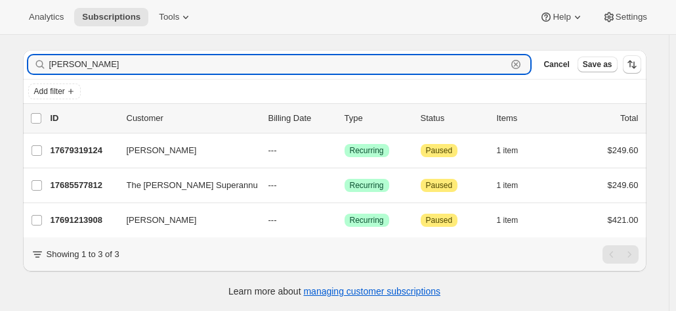
type input "horton"
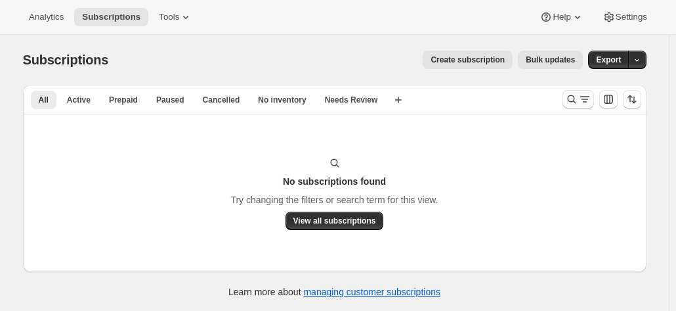
click at [567, 101] on button "Search and filter results" at bounding box center [579, 99] width 32 height 18
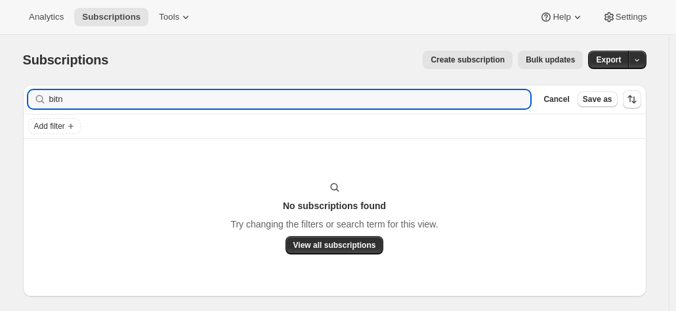
drag, startPoint x: 85, startPoint y: 99, endPoint x: 30, endPoint y: 99, distance: 55.2
click at [30, 99] on div "Filter subscribers bitn Clear Cancel Save as" at bounding box center [335, 99] width 624 height 29
click at [129, 100] on input "[PERSON_NAME]" at bounding box center [290, 99] width 482 height 18
click at [149, 98] on input "[PERSON_NAME]" at bounding box center [290, 99] width 482 height 18
drag, startPoint x: 86, startPoint y: 99, endPoint x: -30, endPoint y: 91, distance: 116.6
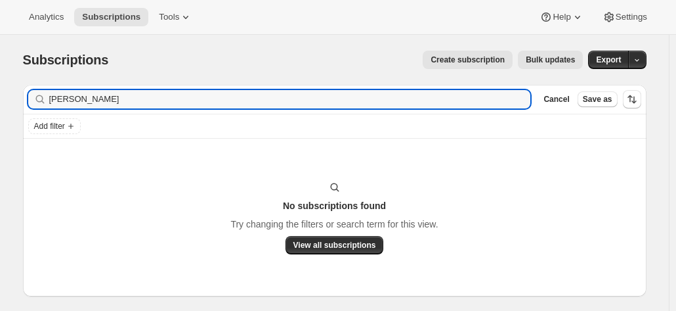
click at [0, 91] on html "Analytics Subscriptions Tools Help Settings Skip to content Subscriptions. This…" at bounding box center [338, 155] width 676 height 311
click at [91, 102] on input "[PERSON_NAME]" at bounding box center [290, 99] width 482 height 18
type input "[PERSON_NAME]"
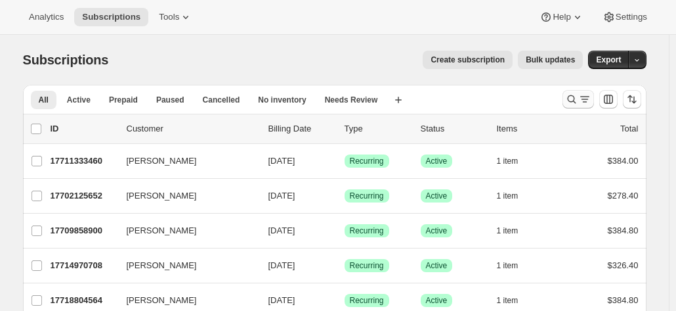
click at [572, 99] on icon "Search and filter results" at bounding box center [571, 99] width 13 height 13
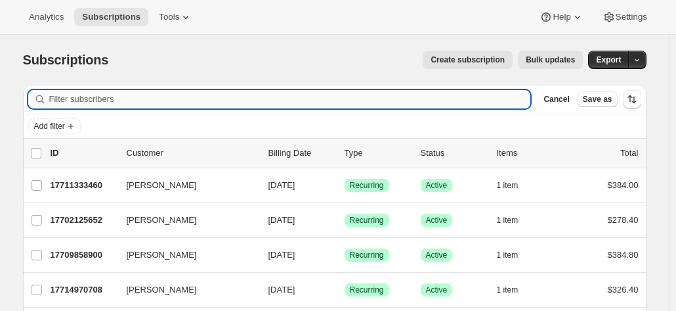
type input "[PERSON_NAME]"
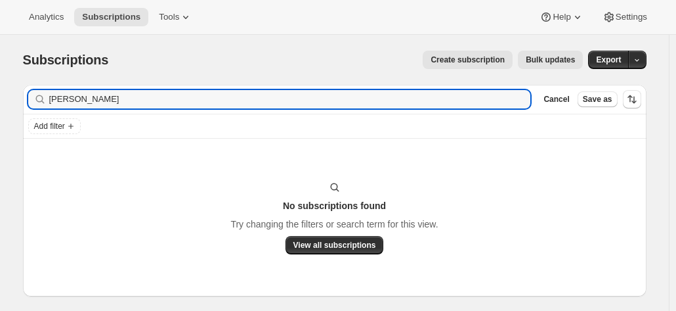
drag, startPoint x: 99, startPoint y: 97, endPoint x: 18, endPoint y: 93, distance: 80.2
click at [18, 93] on div "Filter subscribers [PERSON_NAME] Clear Cancel Save as Add filter No subscriptio…" at bounding box center [329, 204] width 634 height 261
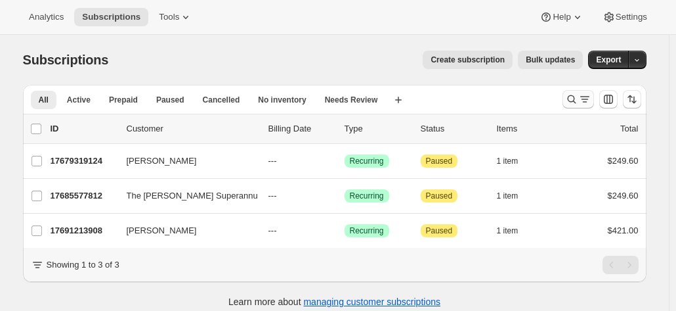
click at [573, 97] on icon "Search and filter results" at bounding box center [571, 99] width 13 height 13
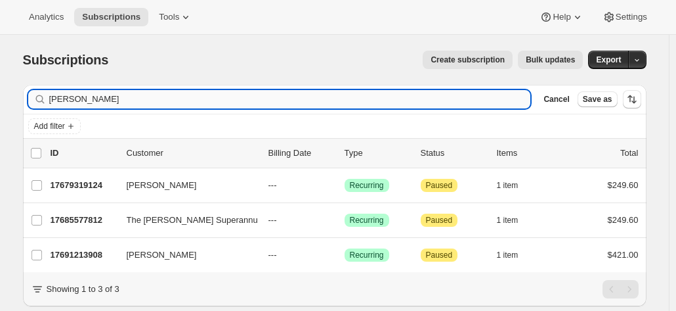
drag, startPoint x: 139, startPoint y: 95, endPoint x: 101, endPoint y: 104, distance: 38.4
click at [101, 104] on input "[PERSON_NAME]" at bounding box center [290, 99] width 482 height 18
drag, startPoint x: 51, startPoint y: 103, endPoint x: 63, endPoint y: 102, distance: 12.5
click at [18, 102] on div "Filter subscribers horton Clear Cancel Save as Add filter 0 selected Update nex…" at bounding box center [329, 209] width 634 height 271
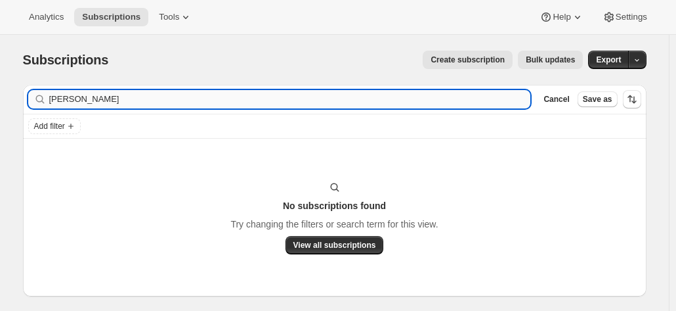
click at [144, 97] on input "Neville Deutscher" at bounding box center [290, 99] width 482 height 18
type input "Neville Deutscher"
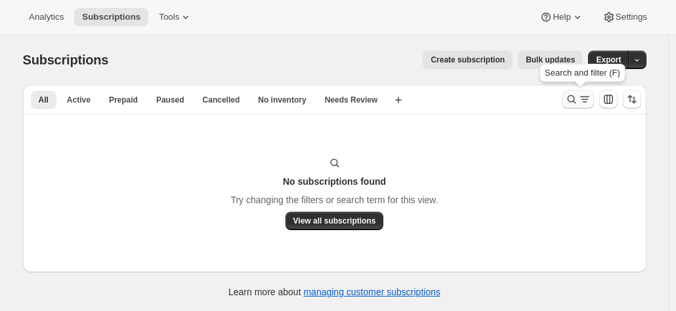
click at [579, 104] on icon "Search and filter results" at bounding box center [571, 99] width 13 height 13
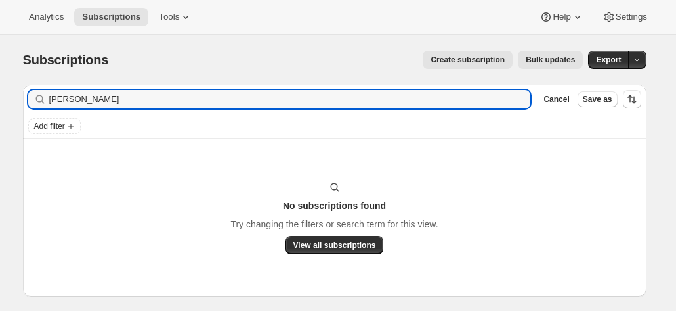
drag, startPoint x: 71, startPoint y: 98, endPoint x: 21, endPoint y: 92, distance: 50.3
click at [21, 92] on div "Filter subscribers Neville Deutscher Clear Cancel Save as Add filter No subscri…" at bounding box center [329, 204] width 634 height 261
drag, startPoint x: 120, startPoint y: 99, endPoint x: 127, endPoint y: 99, distance: 7.2
click at [121, 99] on input "Neville & Dianne DEUTSCHER" at bounding box center [290, 99] width 482 height 18
drag, startPoint x: 204, startPoint y: 102, endPoint x: 154, endPoint y: 91, distance: 51.0
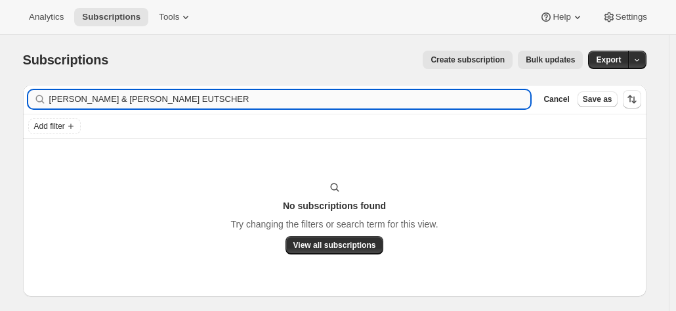
click at [154, 91] on input "Neville & Dianne Deutscher EUTSCHER" at bounding box center [290, 99] width 482 height 18
click at [221, 100] on input "Neville & Dianne Deutscher EUTSCHER" at bounding box center [290, 99] width 482 height 18
drag, startPoint x: 221, startPoint y: 101, endPoint x: 117, endPoint y: 100, distance: 103.8
click at [117, 100] on input "Neville & Dianne Deutscher EUTSCHER" at bounding box center [290, 99] width 482 height 18
type input "Neville & Dianne"
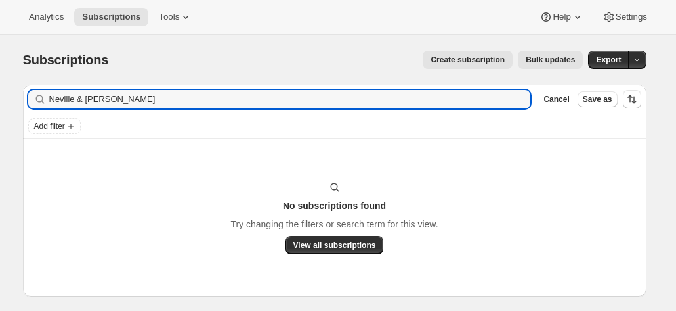
drag, startPoint x: 26, startPoint y: 89, endPoint x: -21, endPoint y: 85, distance: 47.4
click at [0, 85] on html "Analytics Subscriptions Tools Help Settings Skip to content Subscriptions. This…" at bounding box center [338, 155] width 676 height 311
drag, startPoint x: 117, startPoint y: 100, endPoint x: -39, endPoint y: 81, distance: 157.5
click at [0, 81] on html "Analytics Subscriptions Tools Help Settings Skip to content Subscriptions. This…" at bounding box center [338, 155] width 676 height 311
type input "DEUTSCHER"
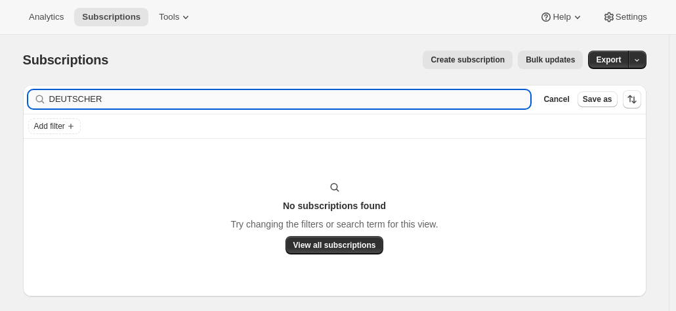
click at [117, 102] on input "DEUTSCHER" at bounding box center [290, 99] width 482 height 18
drag, startPoint x: 116, startPoint y: 102, endPoint x: 26, endPoint y: 90, distance: 90.7
click at [27, 90] on div "Filter subscribers DEUTSCHER Clear Cancel Save as" at bounding box center [335, 99] width 624 height 29
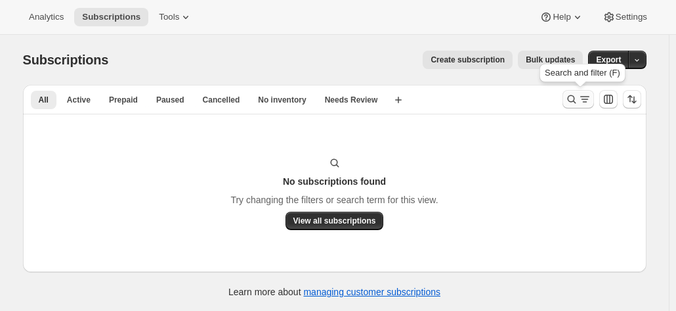
click at [567, 99] on button "Search and filter results" at bounding box center [579, 99] width 32 height 18
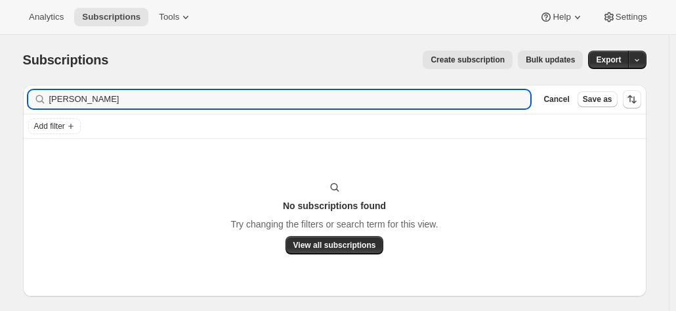
drag, startPoint x: 95, startPoint y: 96, endPoint x: 18, endPoint y: 79, distance: 77.9
click at [18, 80] on div "Filter subscribers [PERSON_NAME] Clear Cancel Save as Add filter No subscriptio…" at bounding box center [329, 204] width 634 height 261
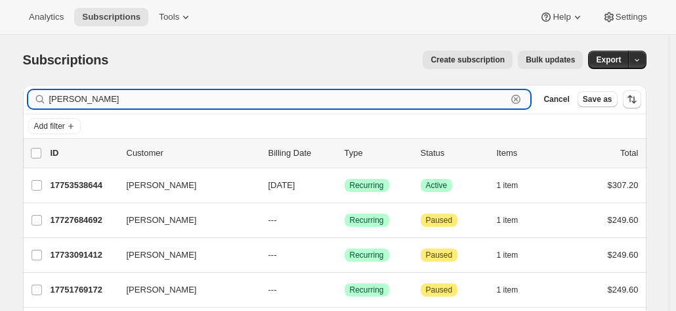
click at [78, 98] on input "[PERSON_NAME]" at bounding box center [278, 99] width 458 height 18
drag, startPoint x: 44, startPoint y: 87, endPoint x: 12, endPoint y: 85, distance: 32.2
paste input "Geoff W"
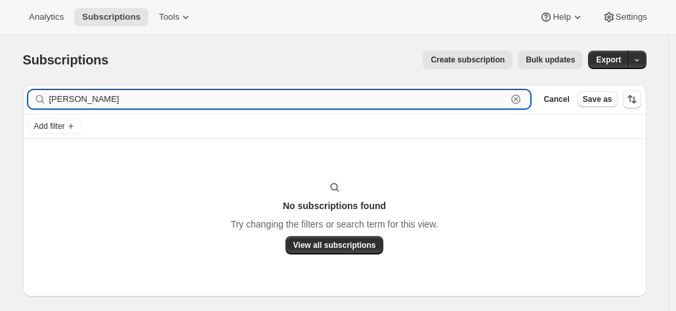
click at [116, 99] on input "Geoff Ward" at bounding box center [278, 99] width 458 height 18
type input "Geoff Ward"
